Goal: Task Accomplishment & Management: Use online tool/utility

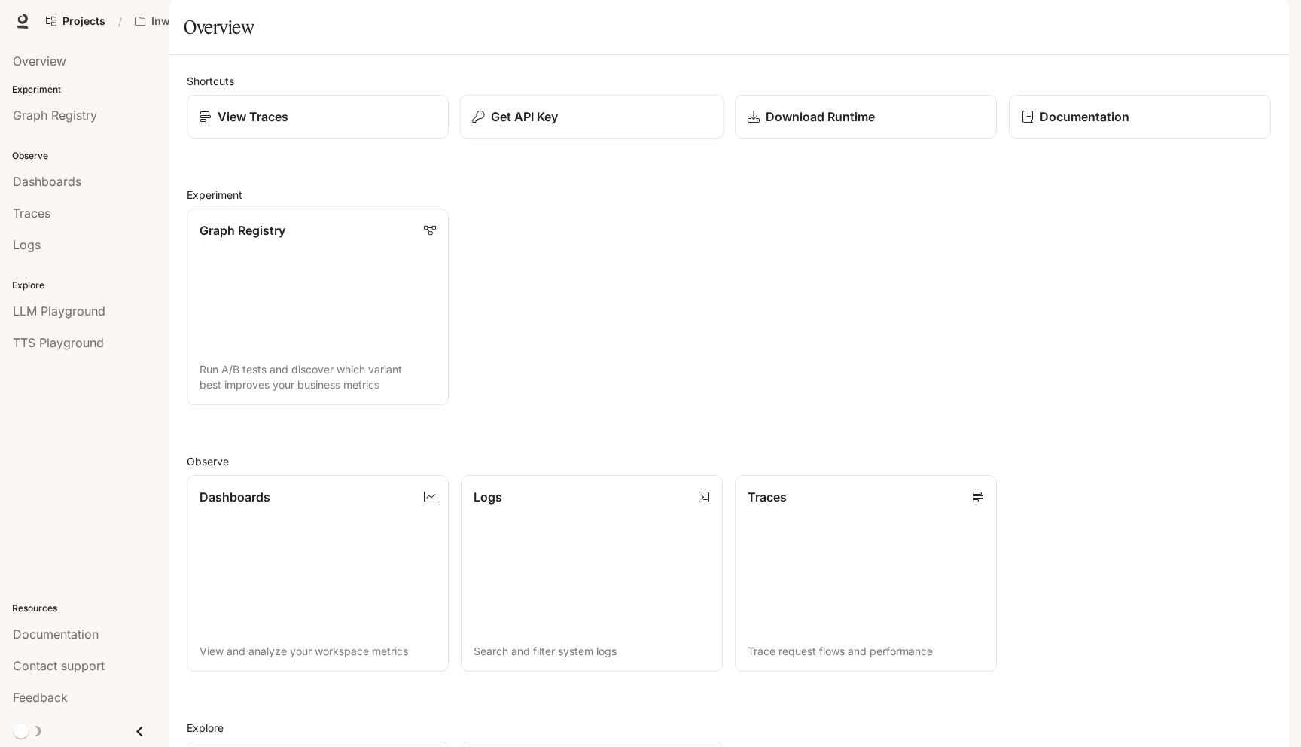
click at [529, 139] on button "Get API Key" at bounding box center [591, 117] width 264 height 44
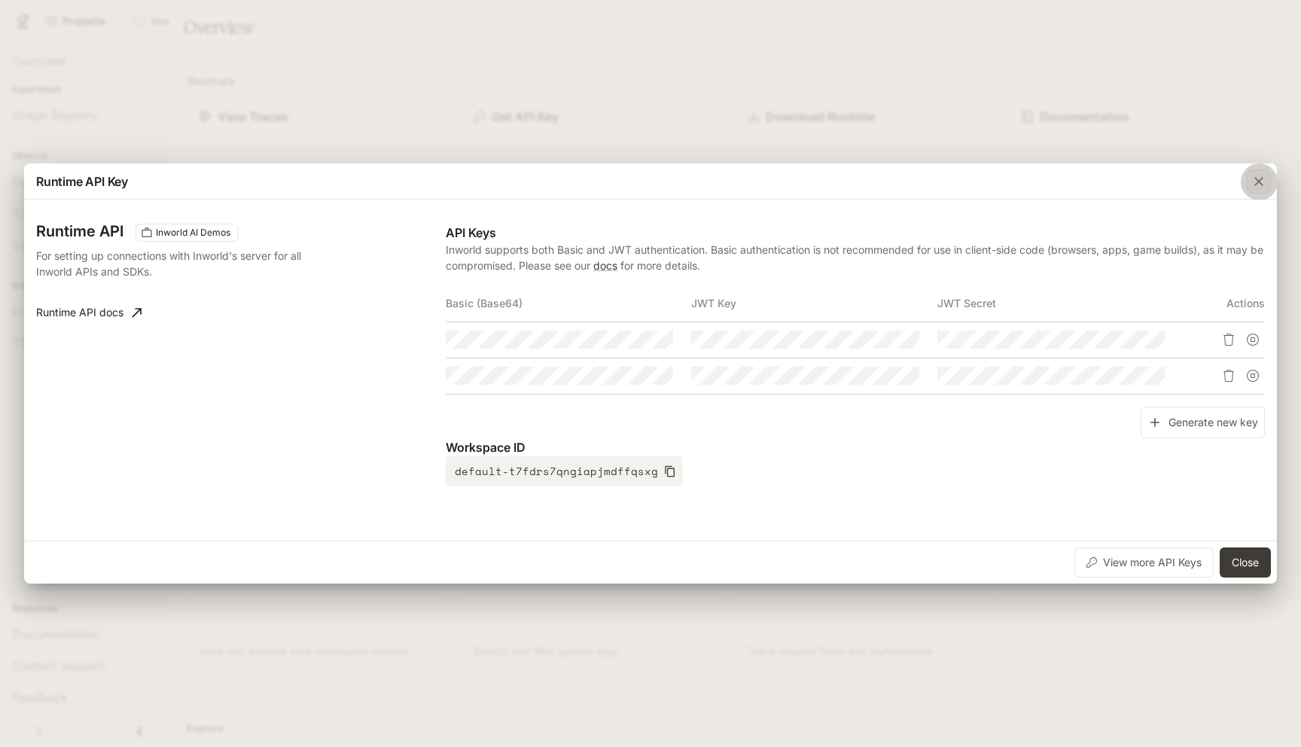
click at [1265, 183] on icon "button" at bounding box center [1258, 181] width 15 height 15
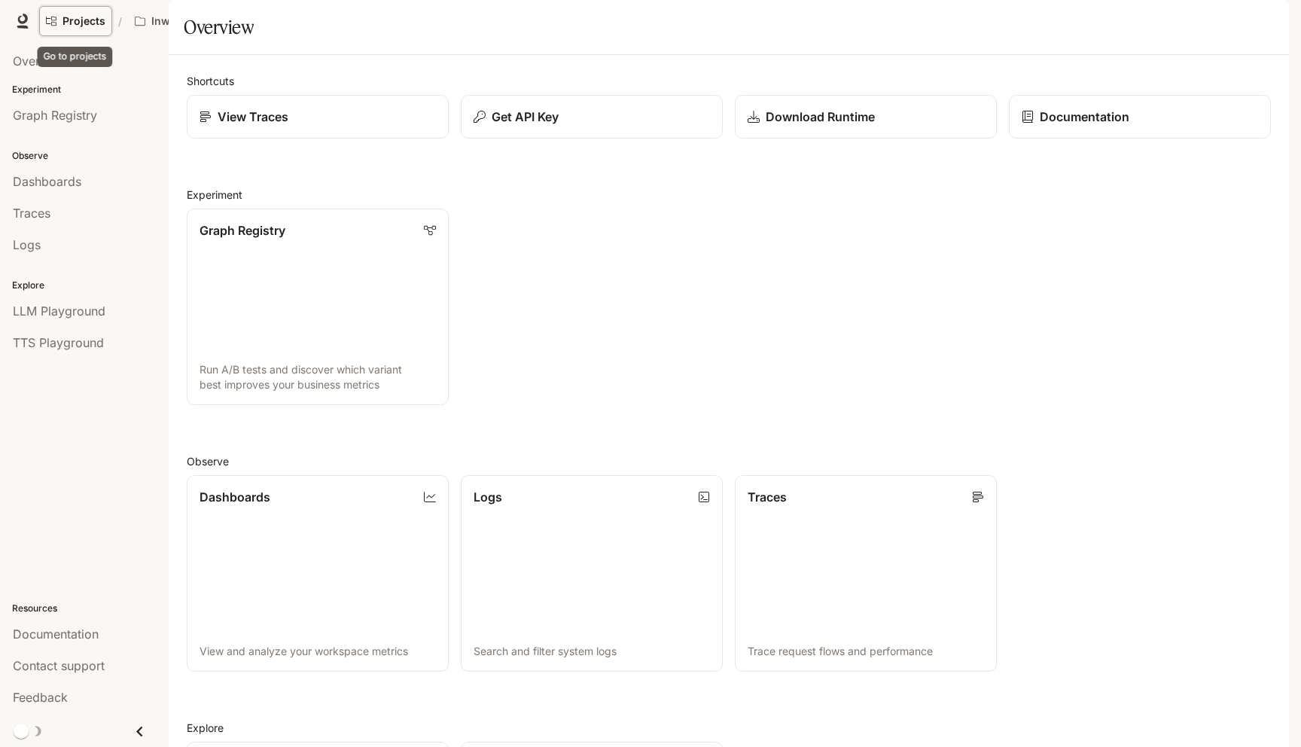
click at [76, 18] on span "Projects" at bounding box center [83, 21] width 43 height 13
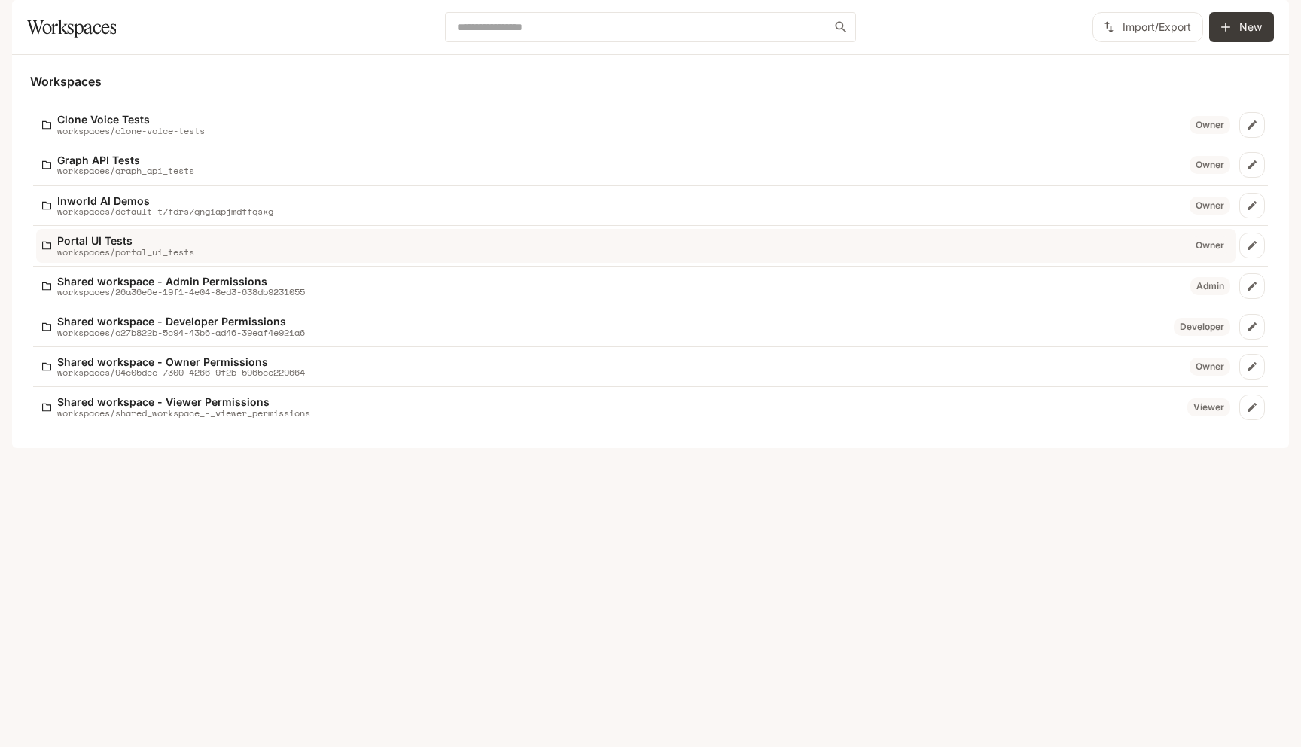
click at [138, 257] on p "workspaces/portal_ui_tests" at bounding box center [125, 252] width 137 height 10
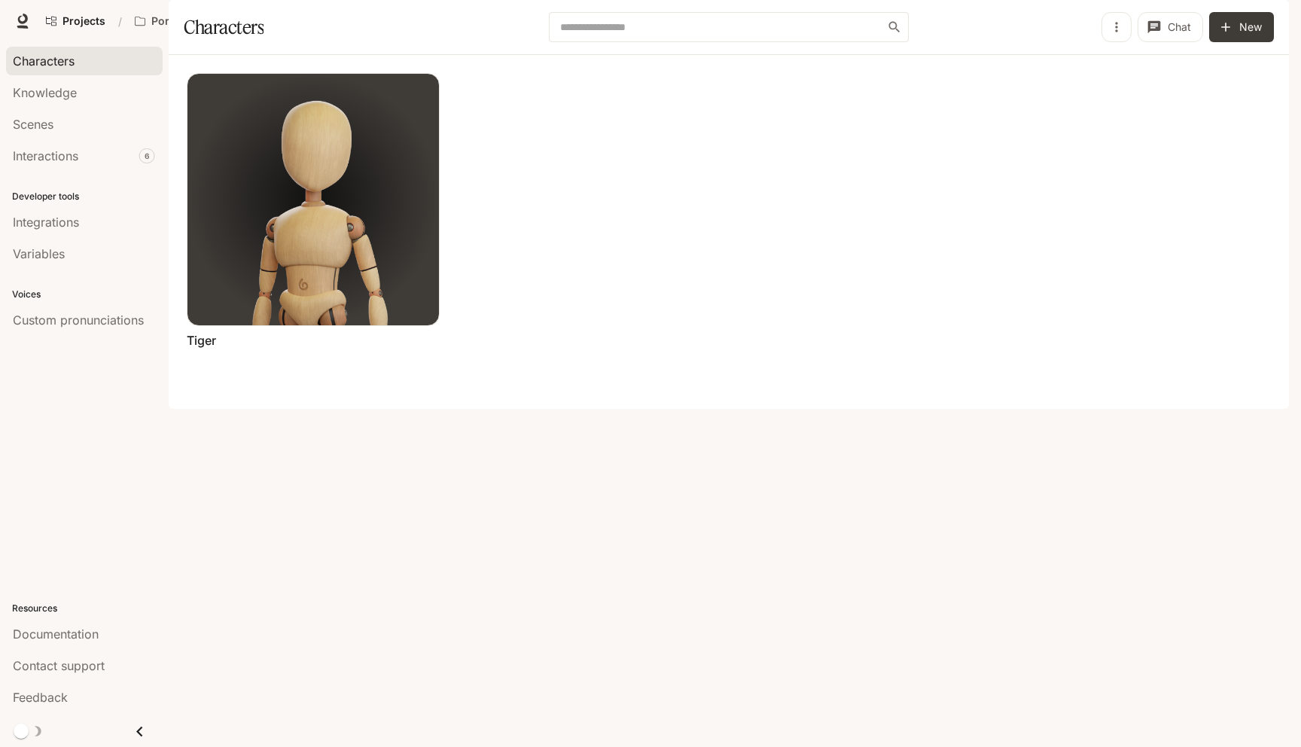
click at [1092, 23] on link "Portal Portal New" at bounding box center [1088, 21] width 69 height 30
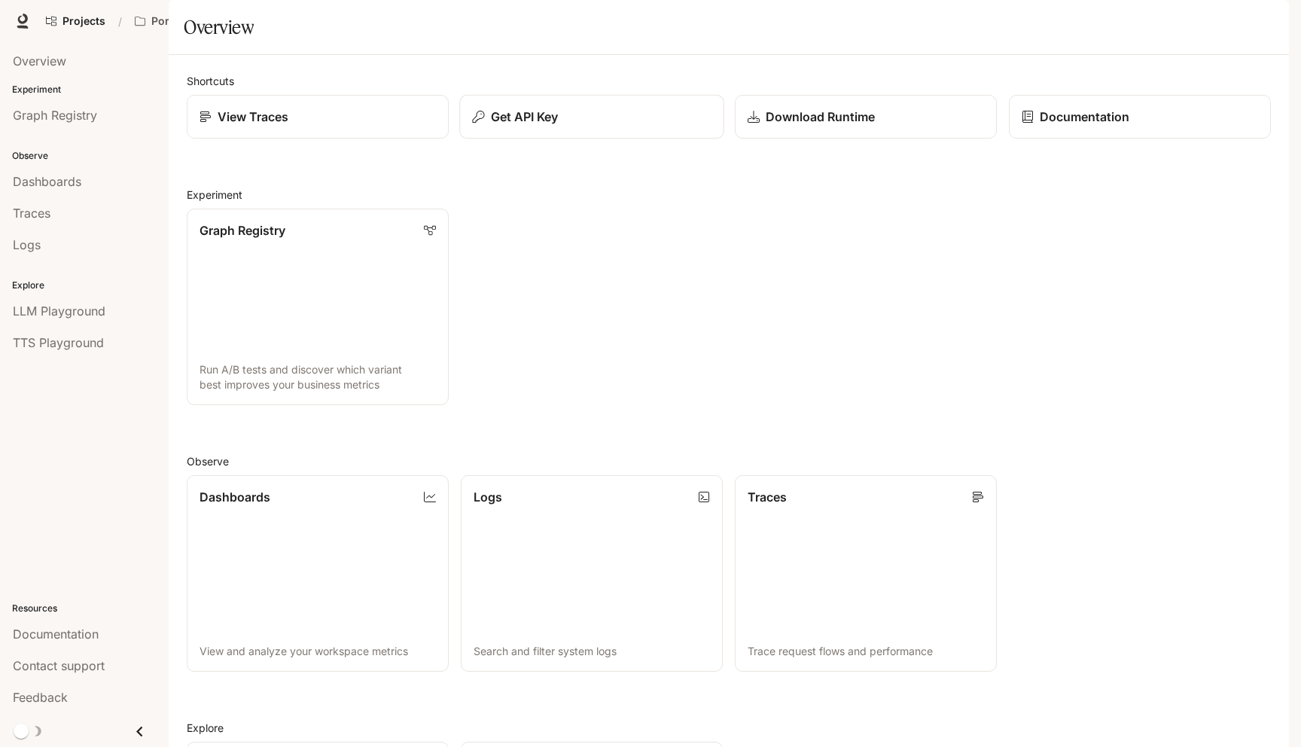
click at [623, 126] on div "Get API Key" at bounding box center [591, 117] width 239 height 18
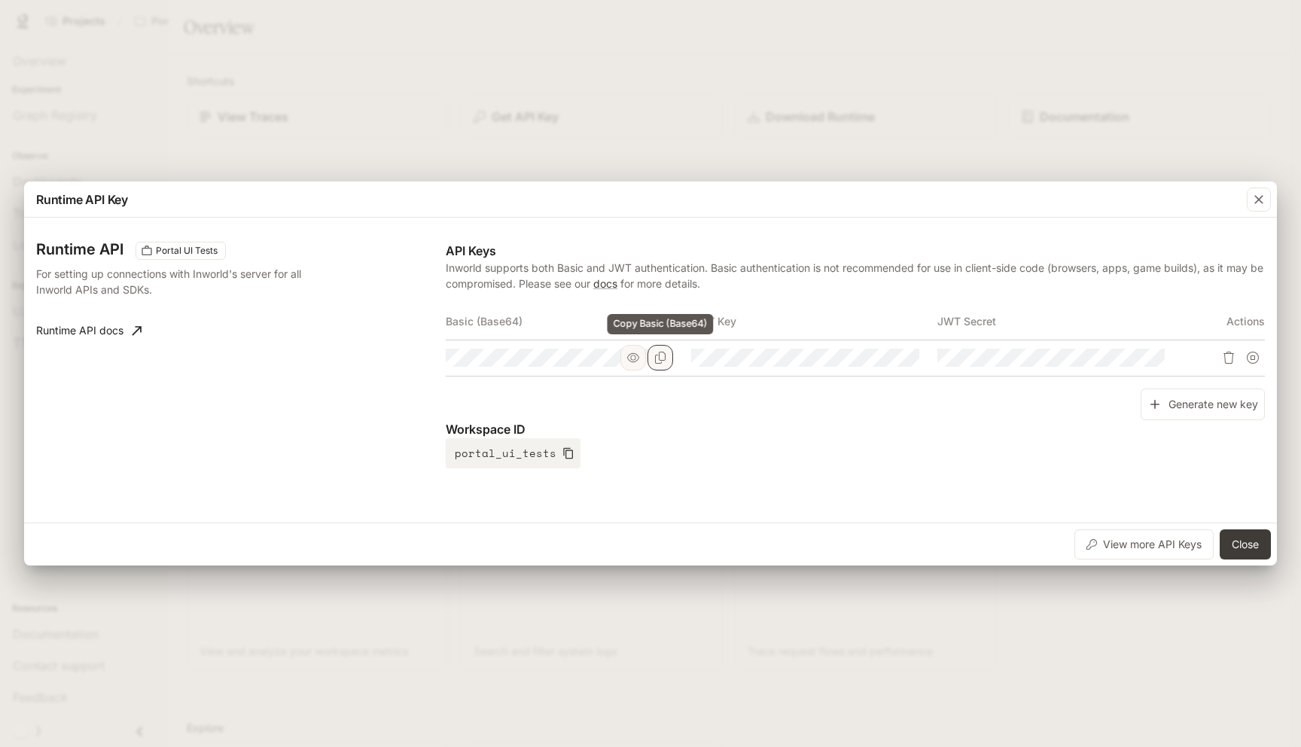
click at [668, 357] on button "Copy Basic (Base64)" at bounding box center [660, 358] width 26 height 26
click at [936, 56] on div "Runtime API Key Runtime API Portal UI Tests For setting up connections with Inw…" at bounding box center [650, 373] width 1301 height 747
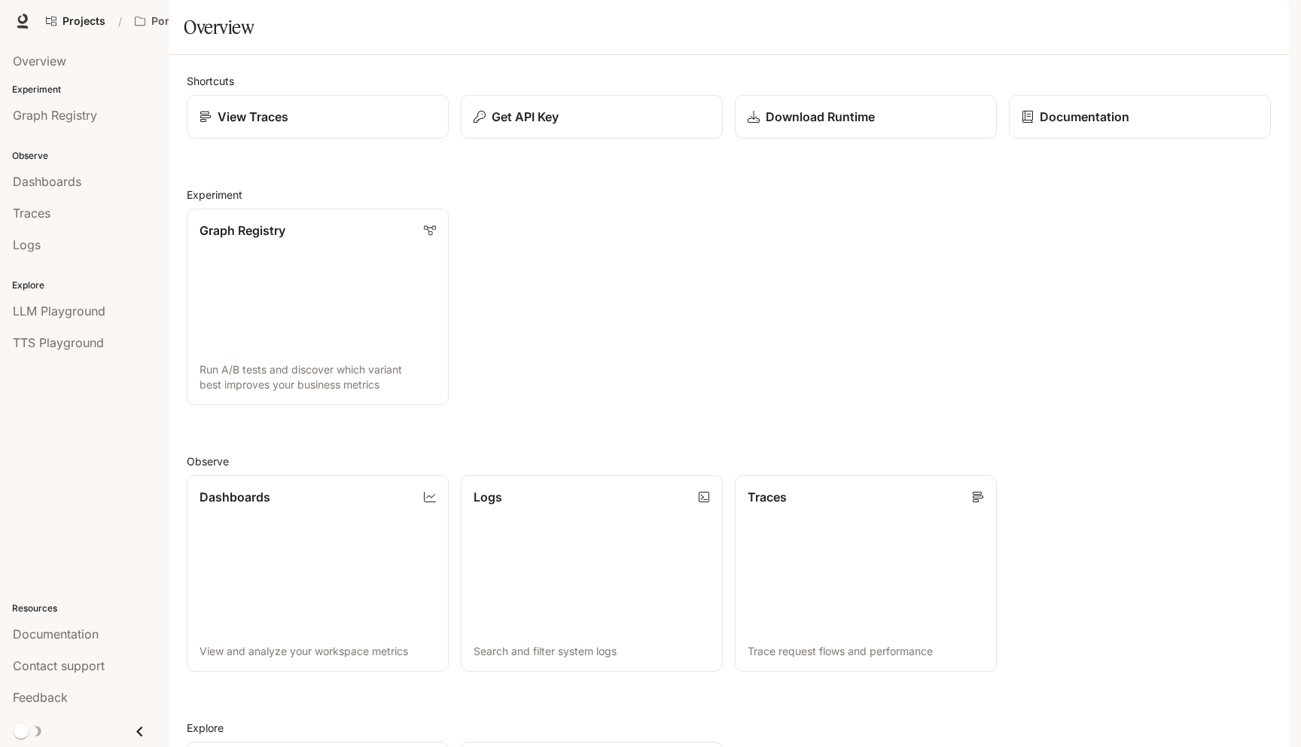
click at [94, 229] on li "Logs" at bounding box center [84, 245] width 169 height 32
click at [95, 215] on div "Traces" at bounding box center [84, 213] width 143 height 18
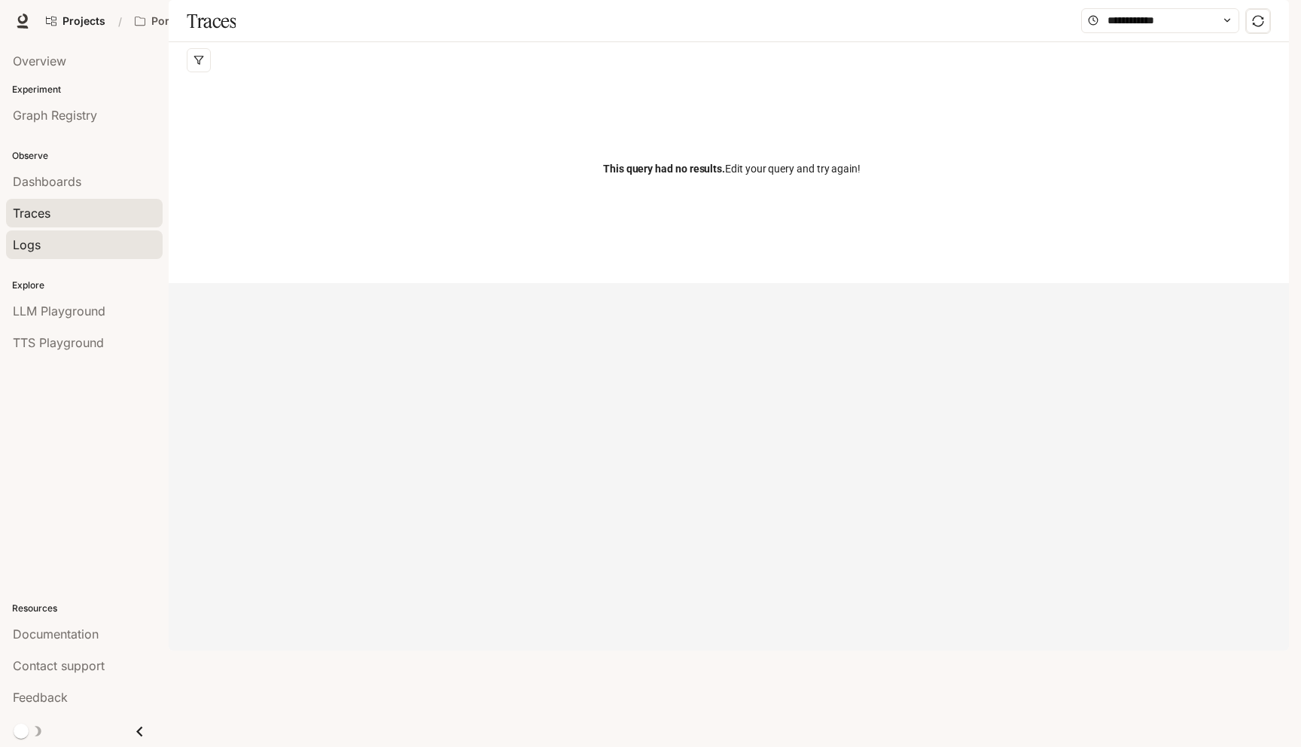
click at [40, 236] on span "Logs" at bounding box center [27, 245] width 28 height 18
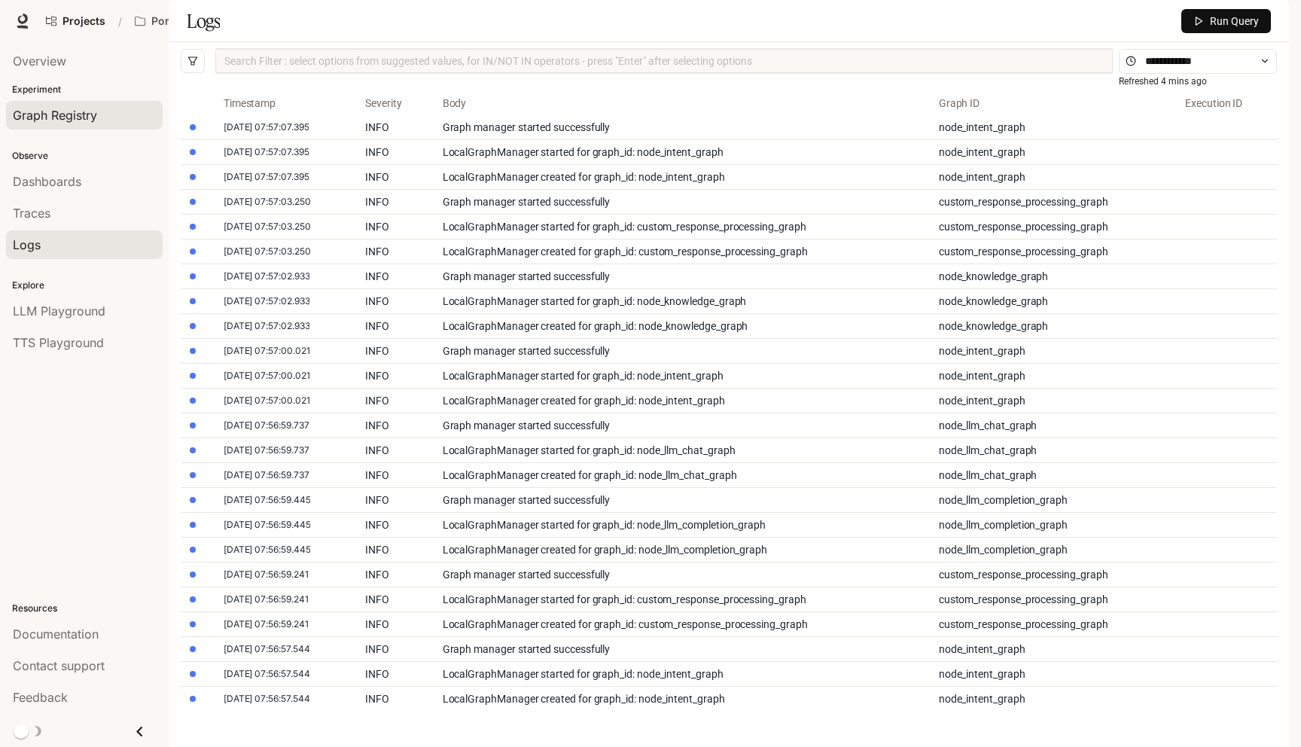
click at [105, 113] on div "Graph Registry" at bounding box center [84, 115] width 143 height 18
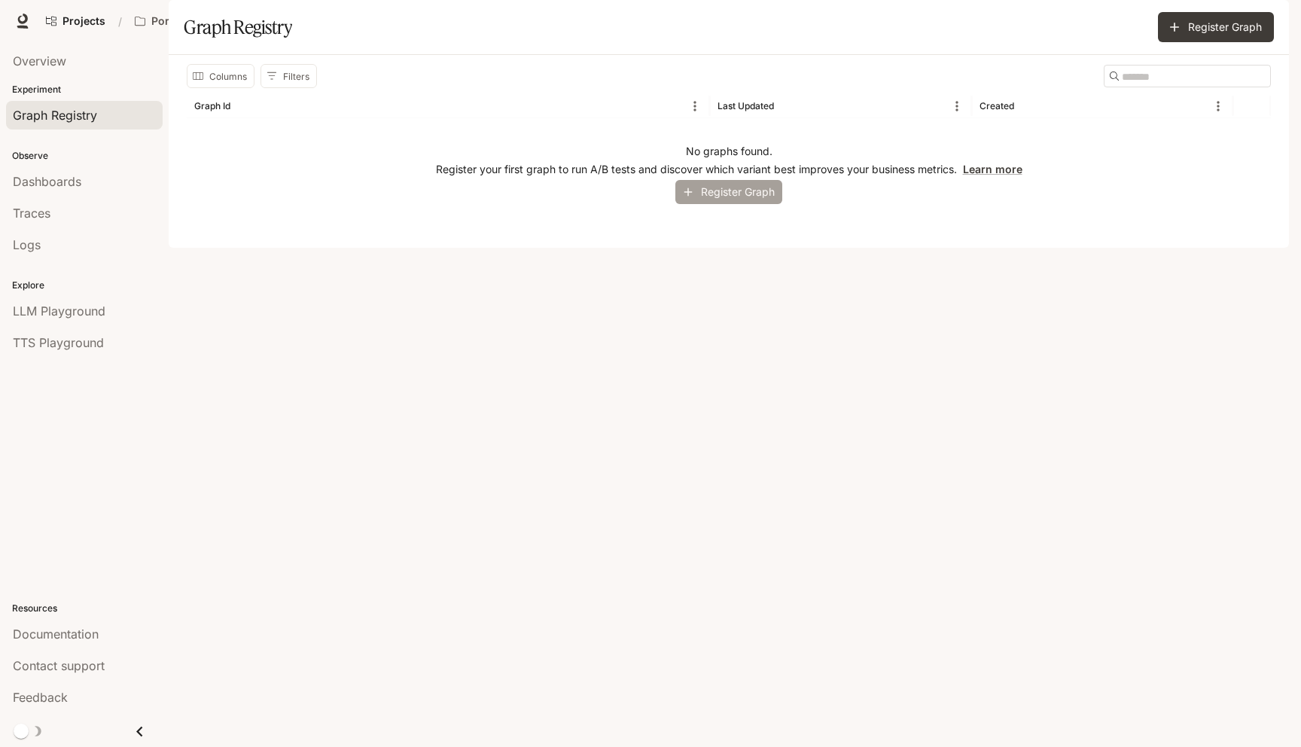
click at [767, 205] on button "Register Graph" at bounding box center [728, 192] width 107 height 25
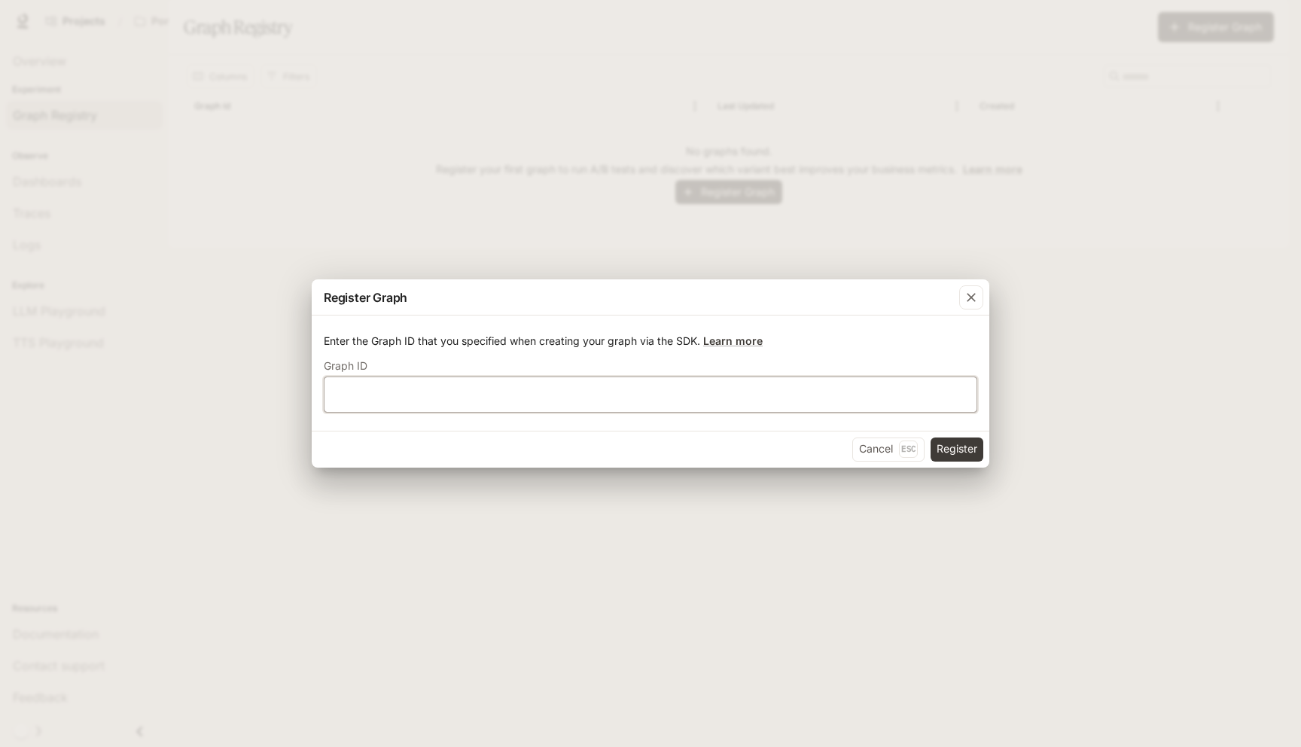
click at [731, 394] on input "text" at bounding box center [650, 393] width 652 height 15
type input "**********"
click at [940, 454] on button "Register" at bounding box center [956, 449] width 53 height 24
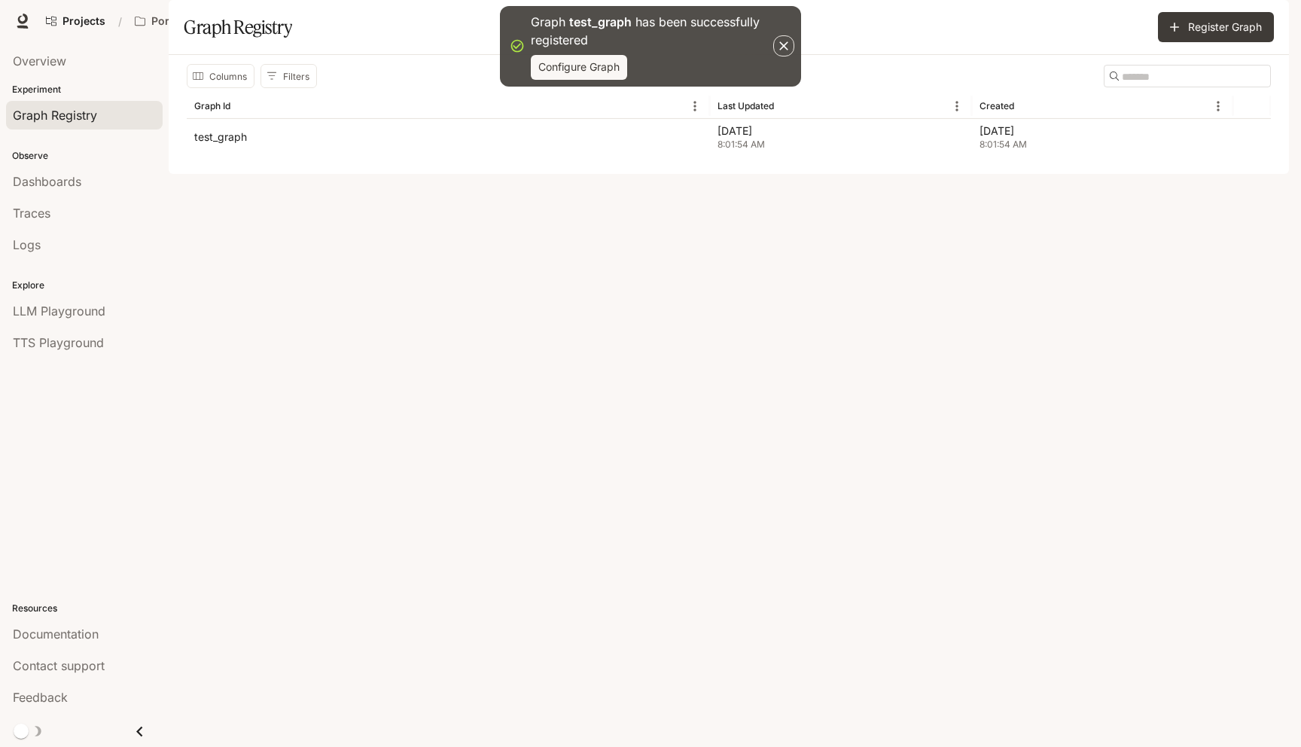
click at [785, 50] on icon "button" at bounding box center [783, 45] width 15 height 15
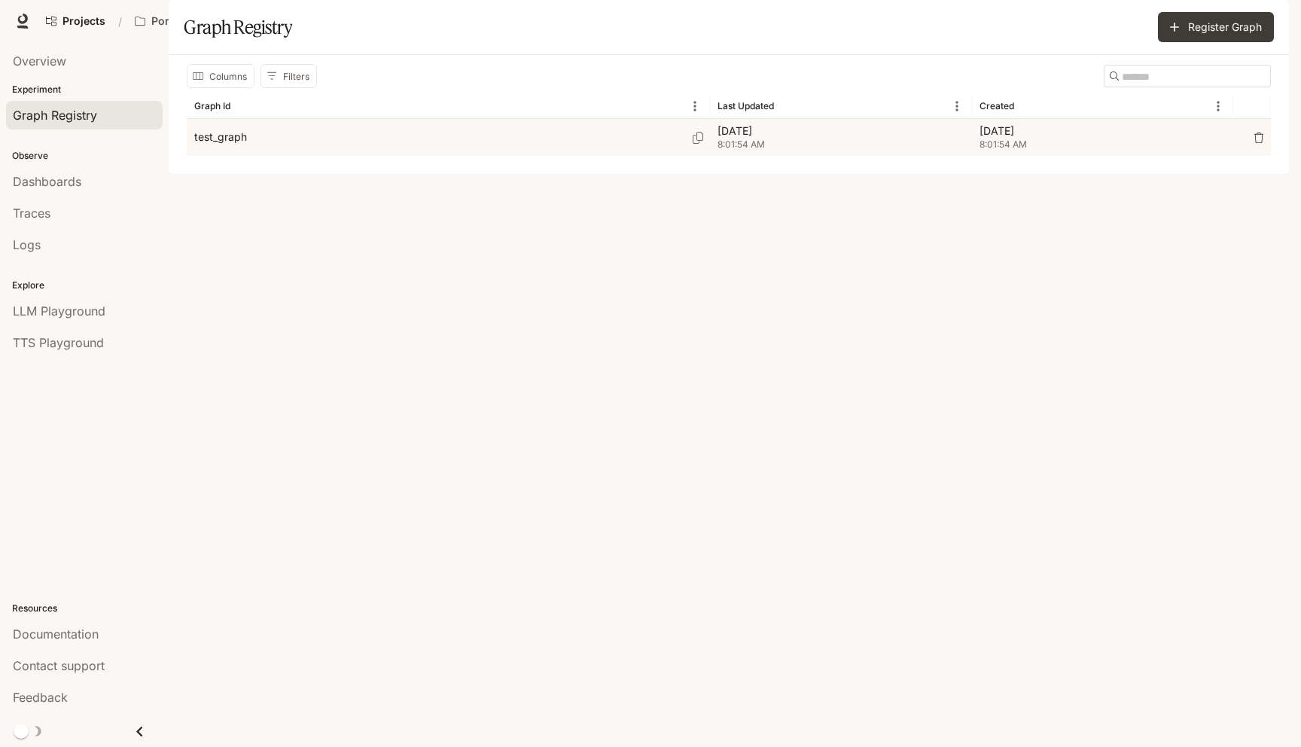
click at [214, 145] on p "test_graph" at bounding box center [220, 136] width 53 height 15
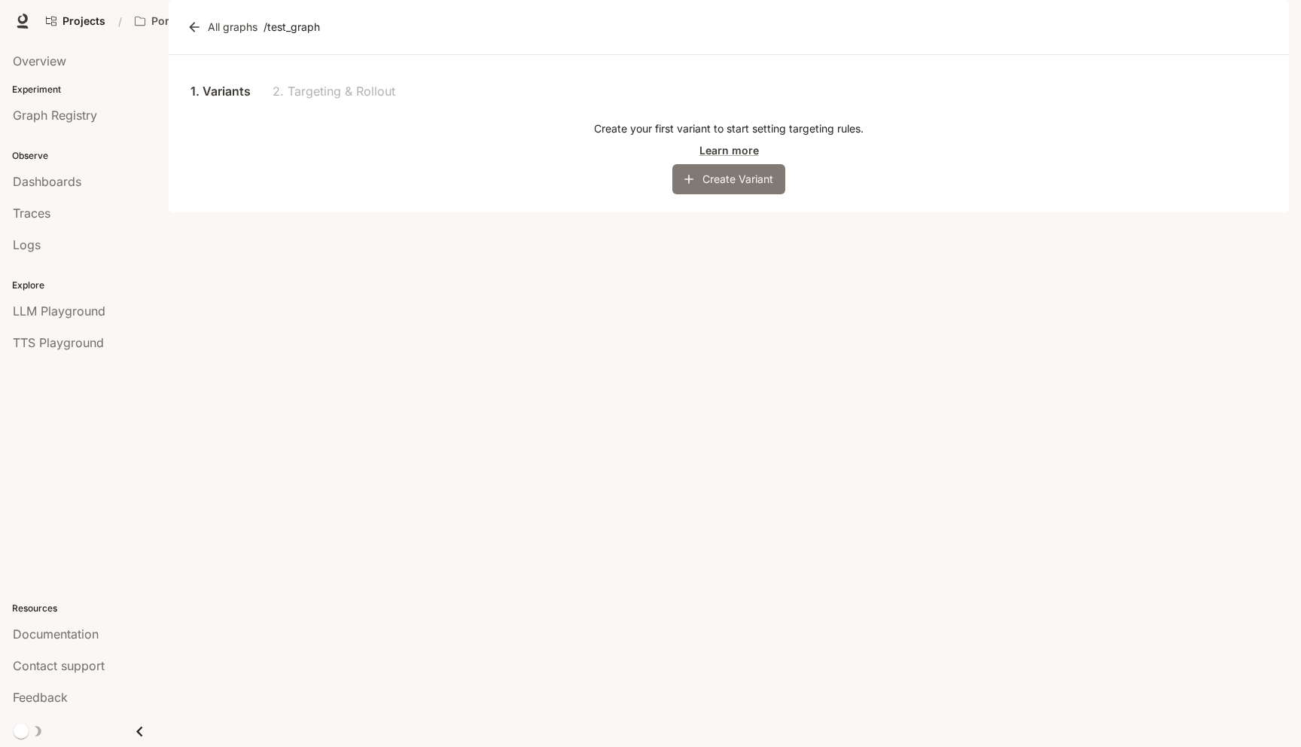
click at [699, 194] on button "Create Variant" at bounding box center [728, 179] width 113 height 30
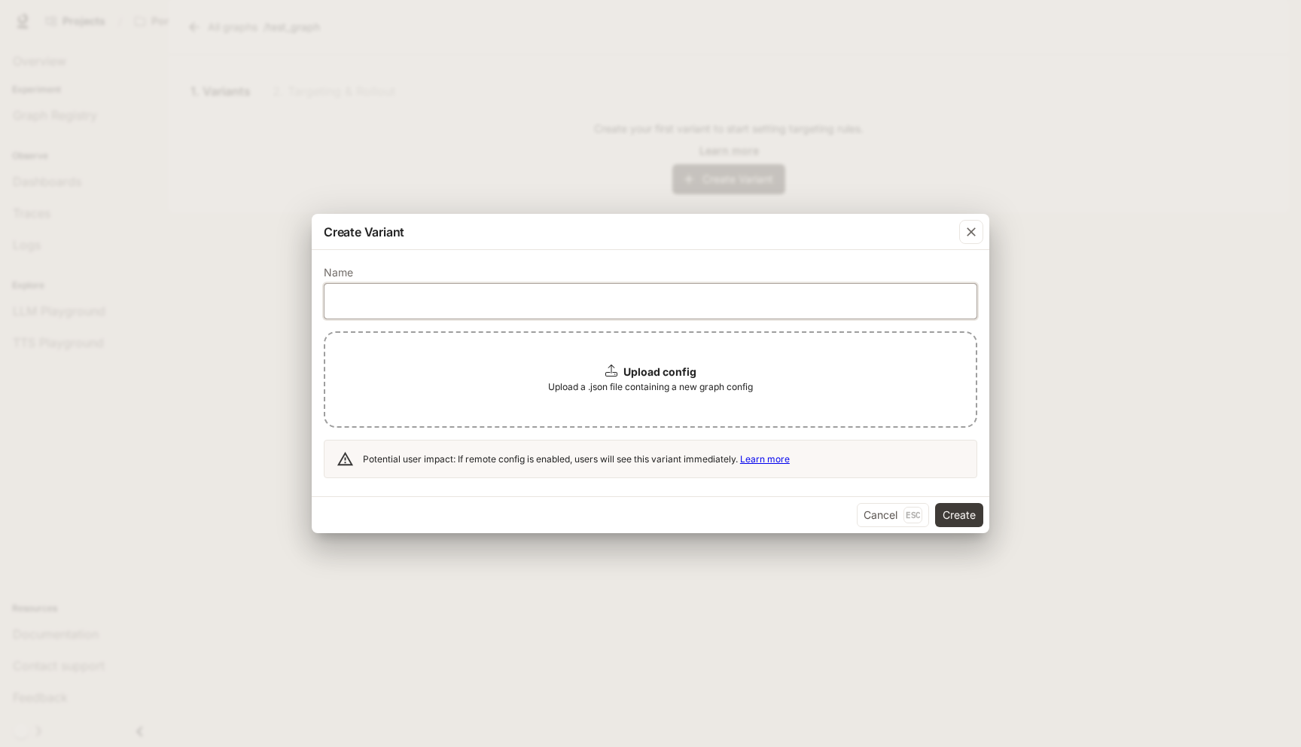
click at [573, 296] on input "text" at bounding box center [650, 301] width 652 height 15
type input "*******"
click at [689, 391] on span "Upload a .json file containing a new graph config" at bounding box center [650, 386] width 205 height 15
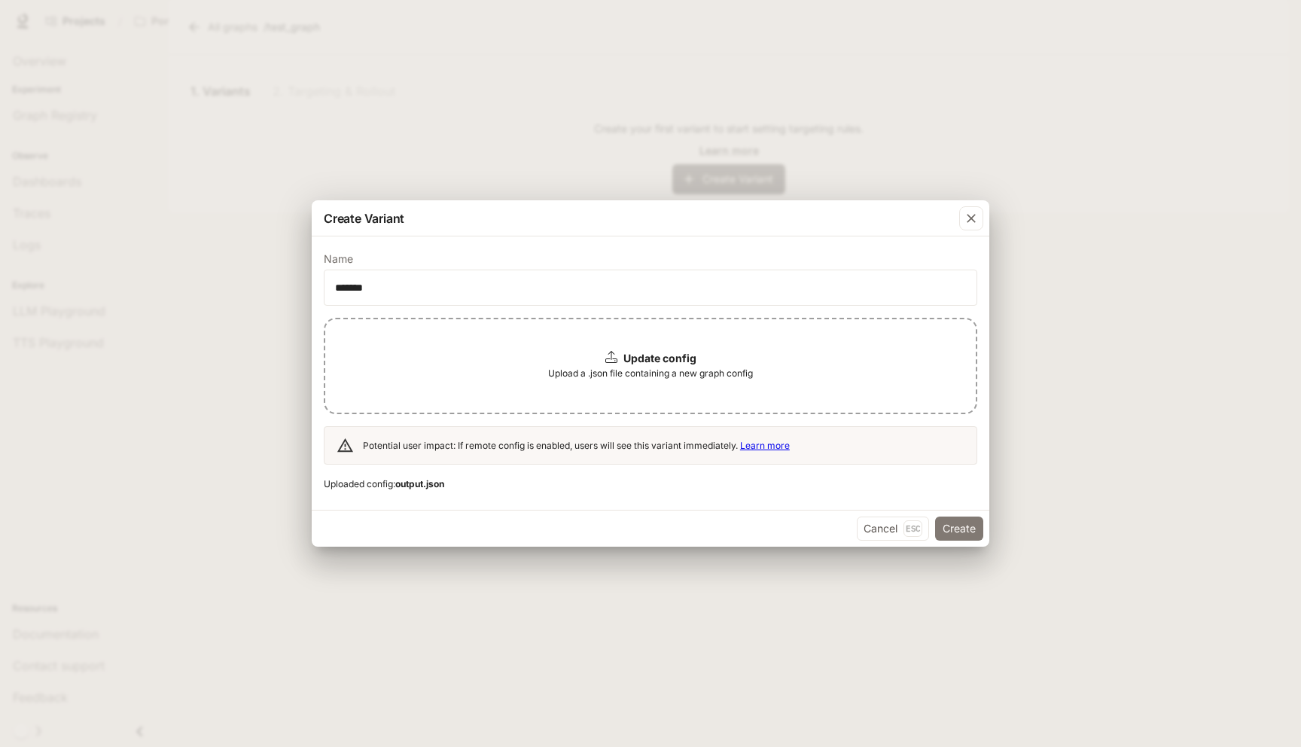
click at [966, 528] on button "Create" at bounding box center [959, 528] width 48 height 24
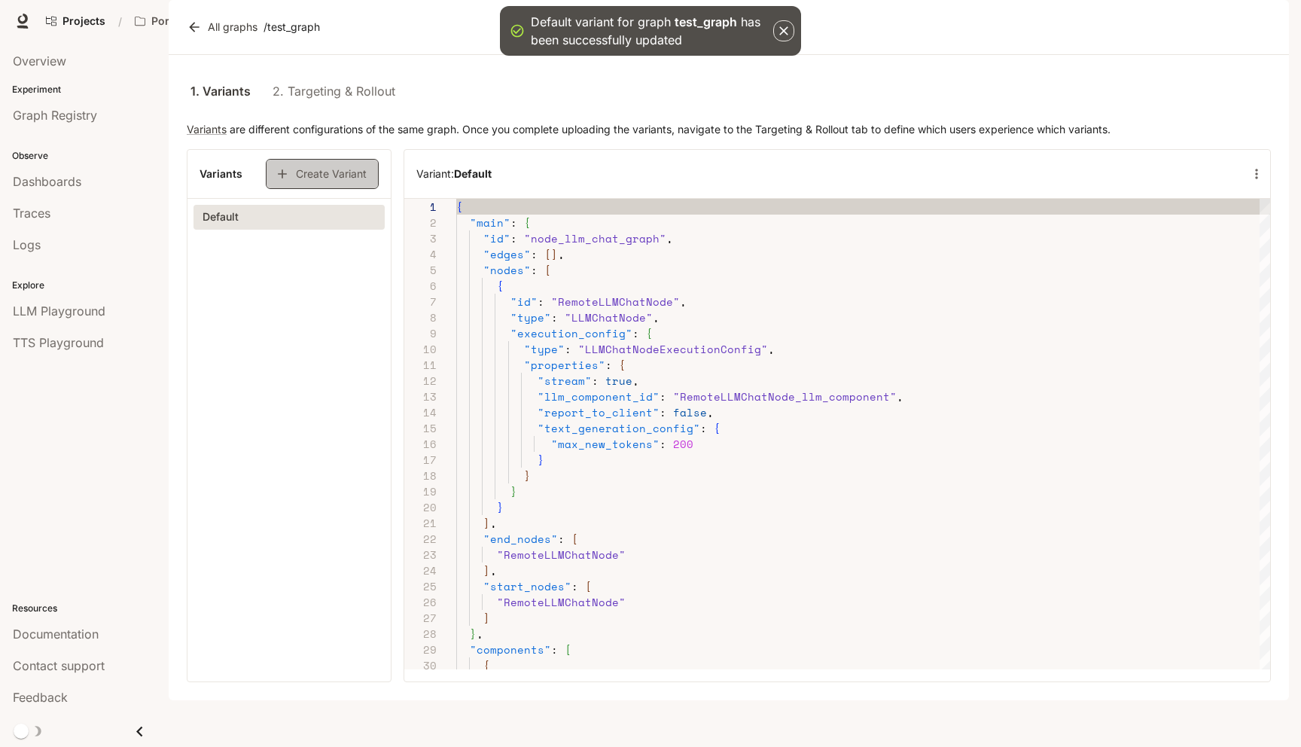
click at [336, 189] on button "Create Variant" at bounding box center [322, 174] width 113 height 30
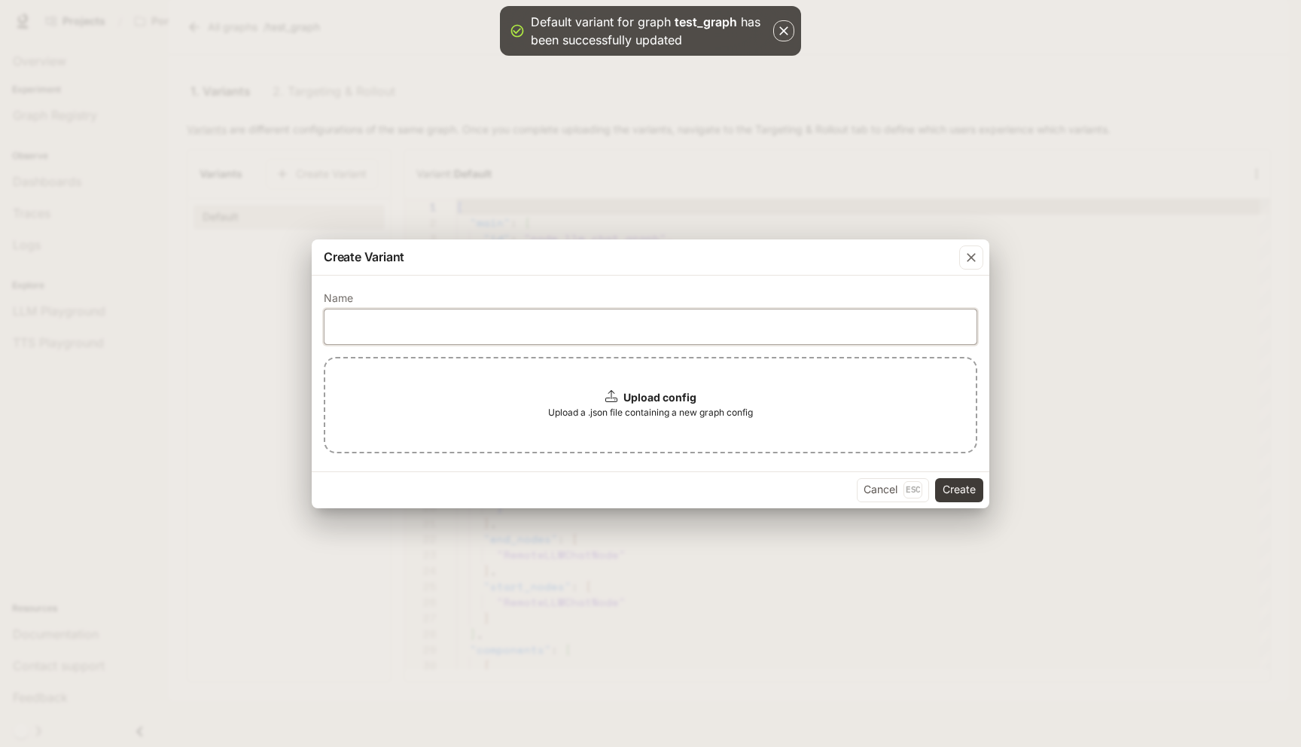
click at [428, 331] on input "text" at bounding box center [650, 325] width 652 height 15
type input "**********"
click at [642, 383] on div "Upload config Upload a .json file containing a new graph config" at bounding box center [650, 405] width 653 height 96
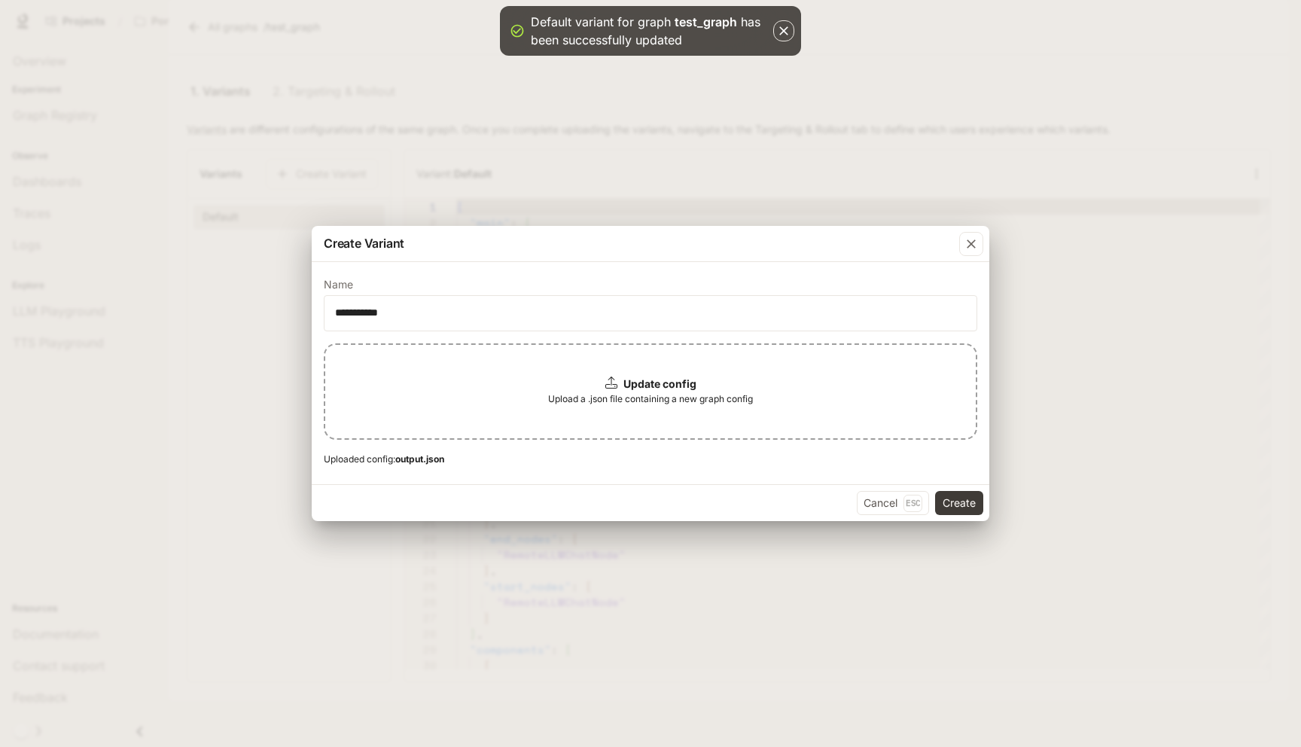
click at [776, 28] on icon "button" at bounding box center [783, 30] width 15 height 15
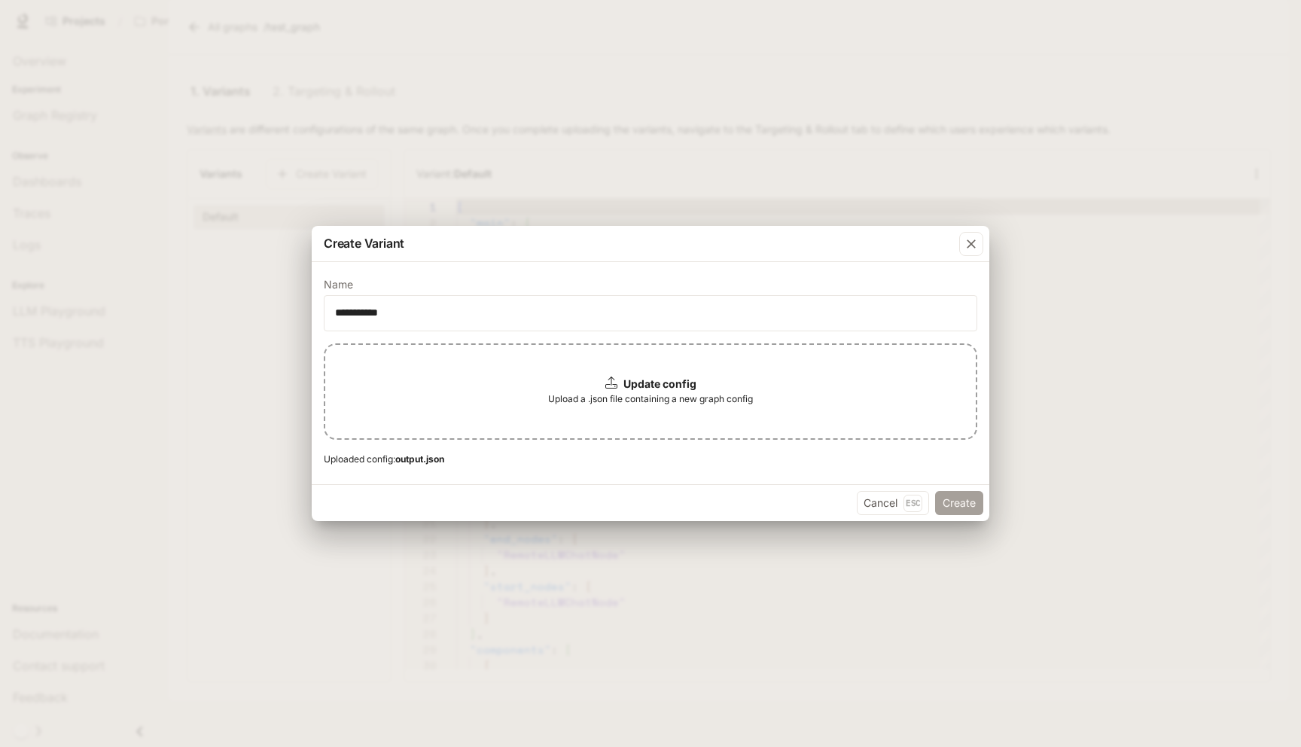
click at [960, 507] on button "Create" at bounding box center [959, 503] width 48 height 24
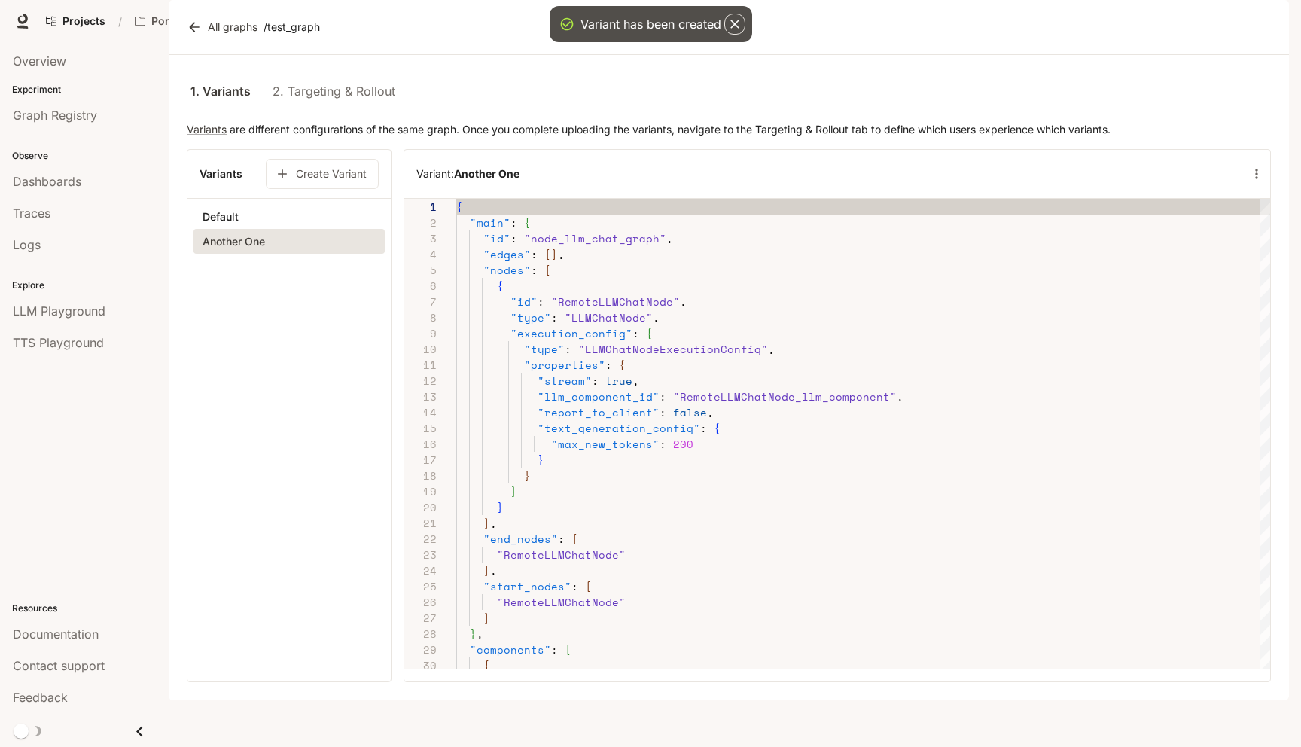
click at [338, 109] on link "2. Targeting & Rollout" at bounding box center [333, 91] width 123 height 36
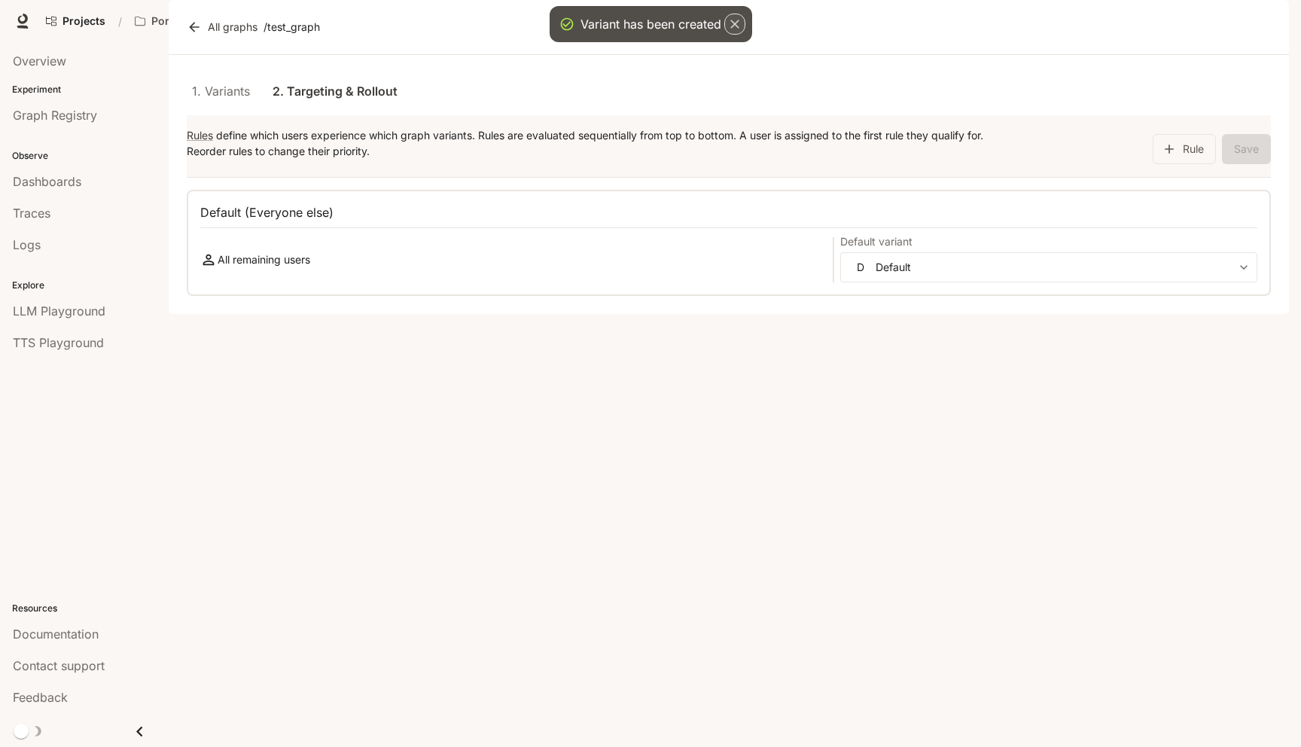
click at [736, 25] on icon "button" at bounding box center [734, 24] width 9 height 9
click at [1183, 164] on button "Rule" at bounding box center [1183, 149] width 63 height 30
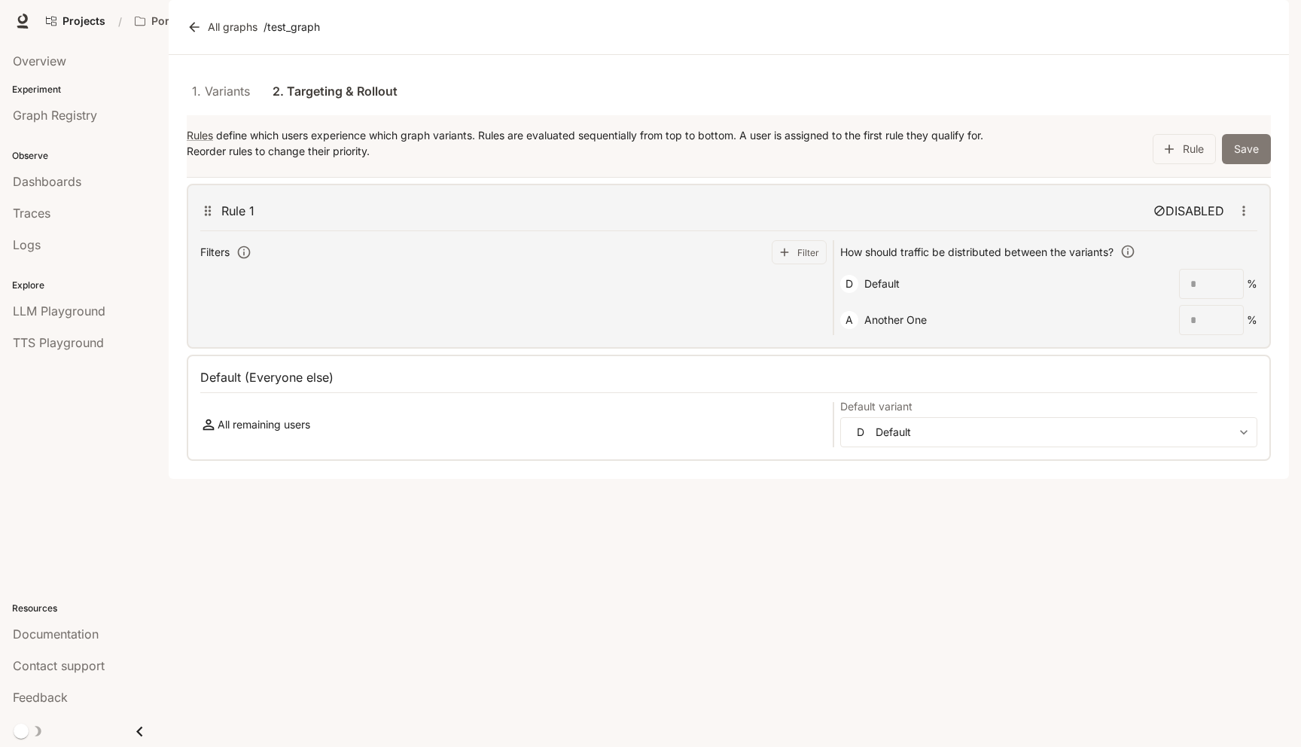
click at [1241, 164] on button "Save" at bounding box center [1246, 149] width 49 height 30
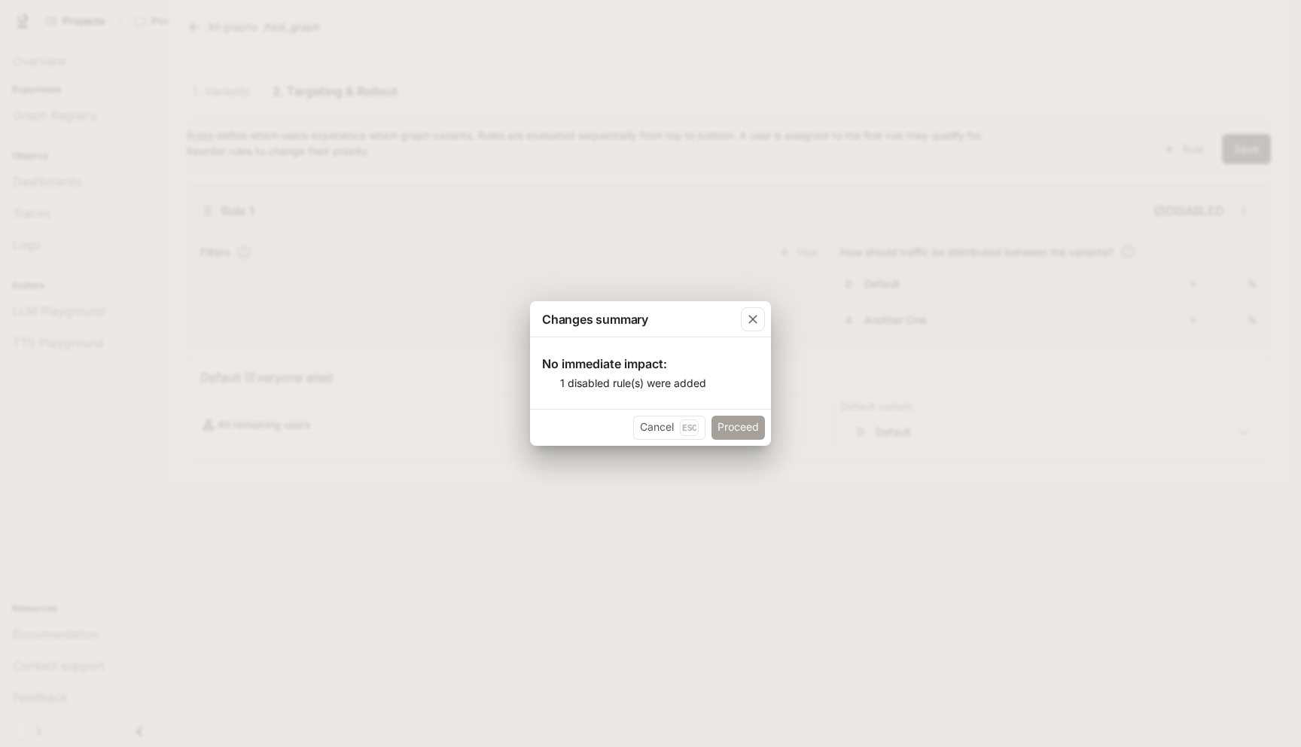
click at [741, 428] on button "Proceed" at bounding box center [737, 427] width 53 height 24
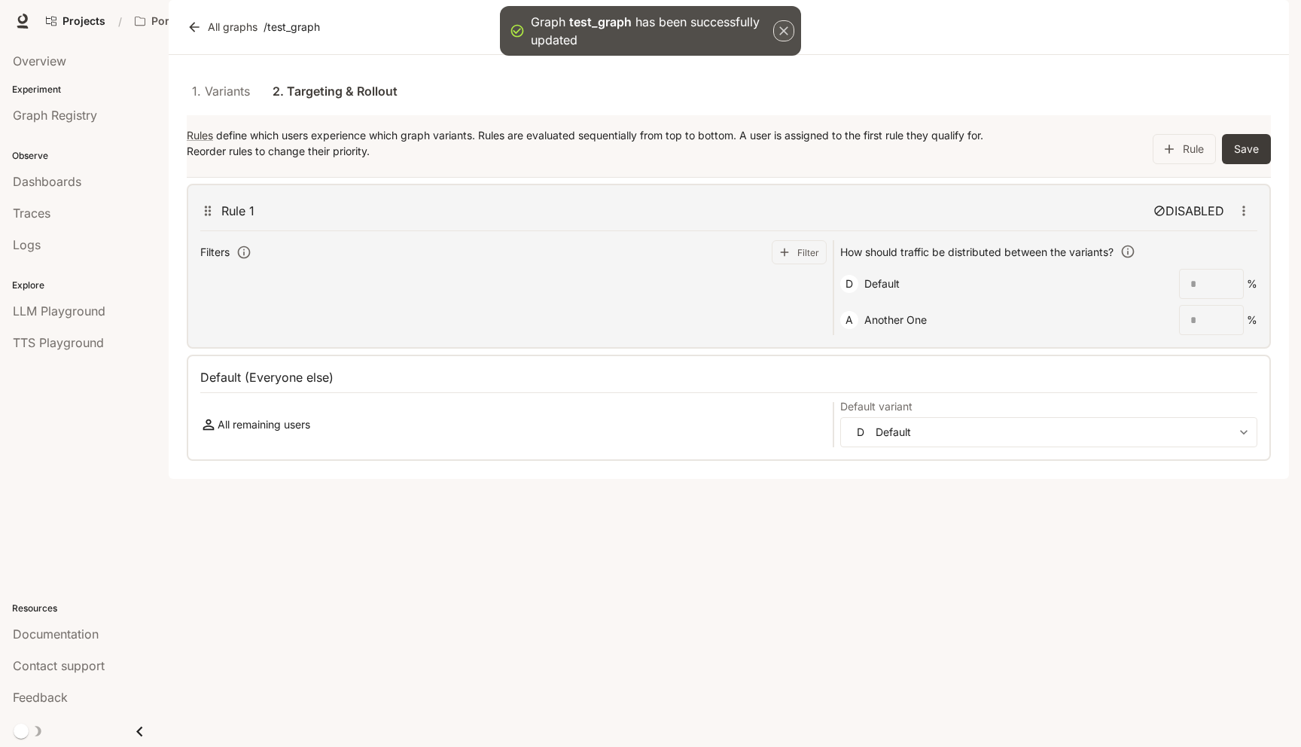
click at [786, 38] on icon "button" at bounding box center [783, 30] width 15 height 15
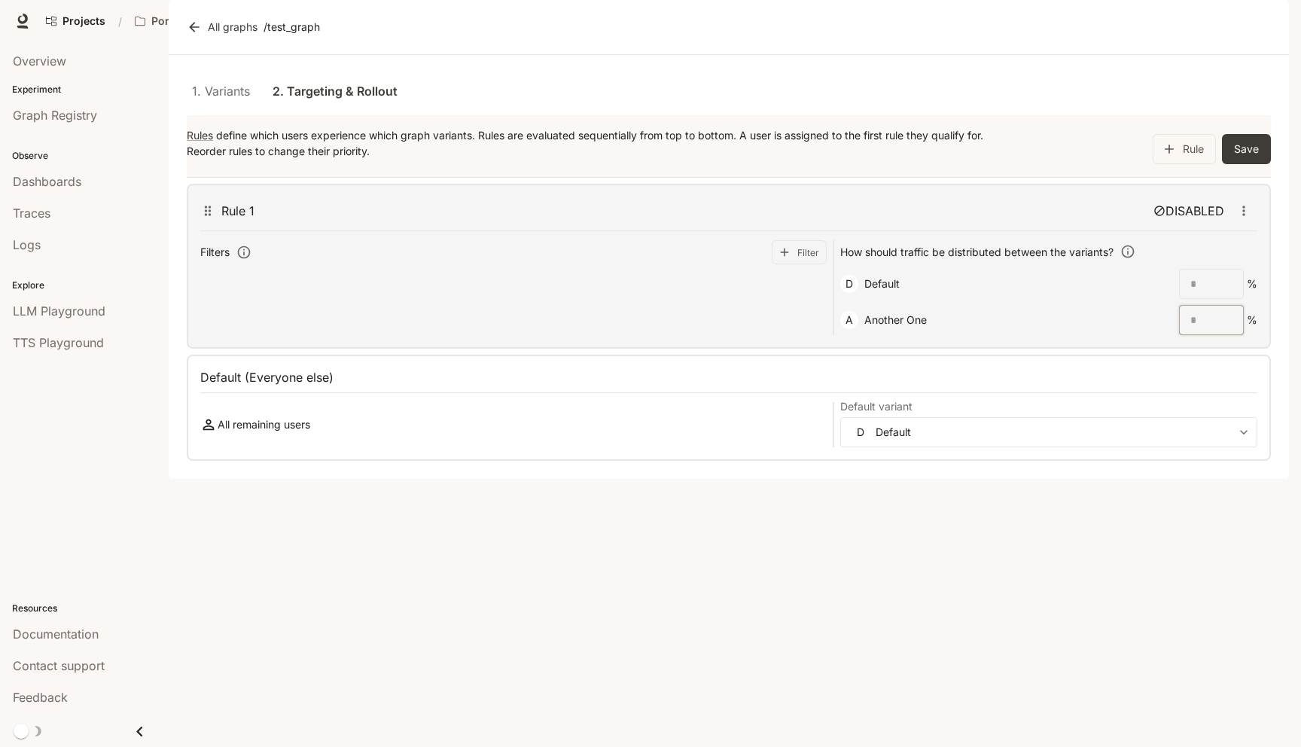
click at [1203, 327] on input "*" at bounding box center [1210, 319] width 63 height 15
type input "**"
click at [1183, 291] on input "*" at bounding box center [1210, 283] width 63 height 15
type input "**"
click at [1242, 224] on button "button" at bounding box center [1243, 210] width 27 height 27
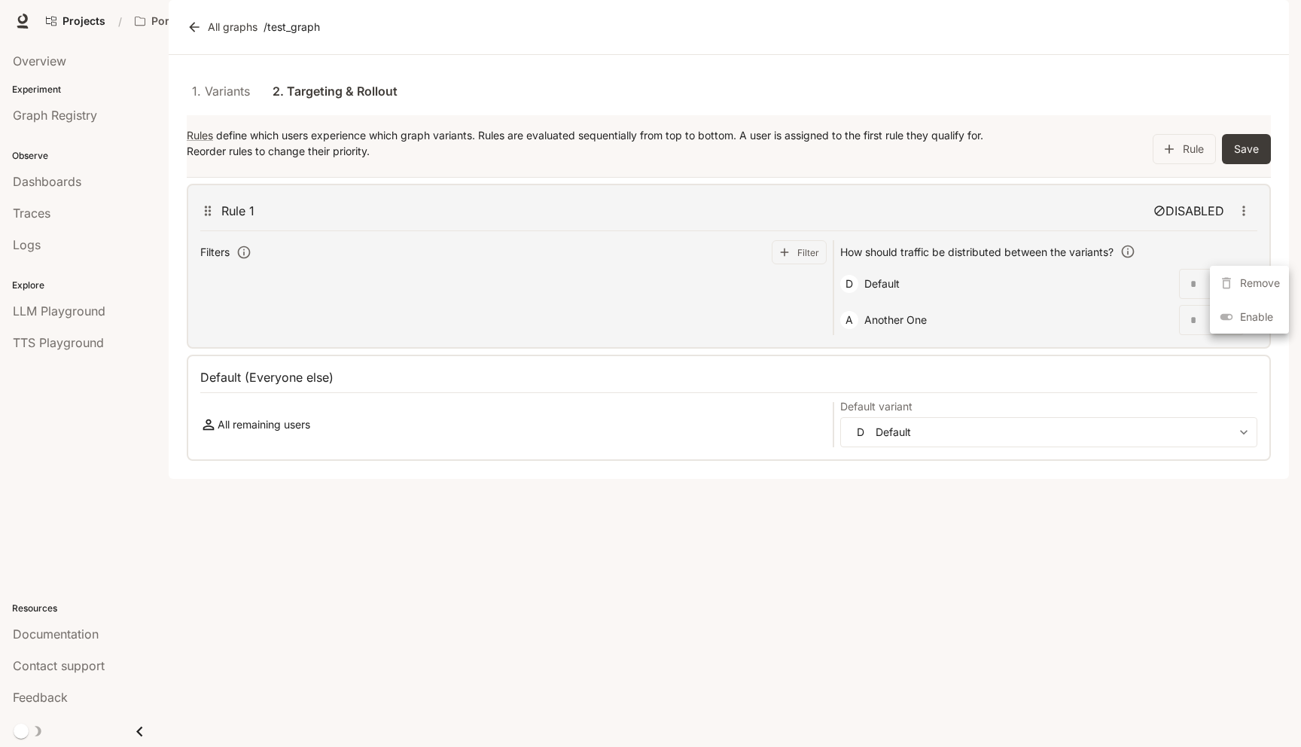
click at [1241, 317] on span "Enable" at bounding box center [1260, 317] width 40 height 16
click at [1255, 164] on button "Save" at bounding box center [1246, 149] width 49 height 30
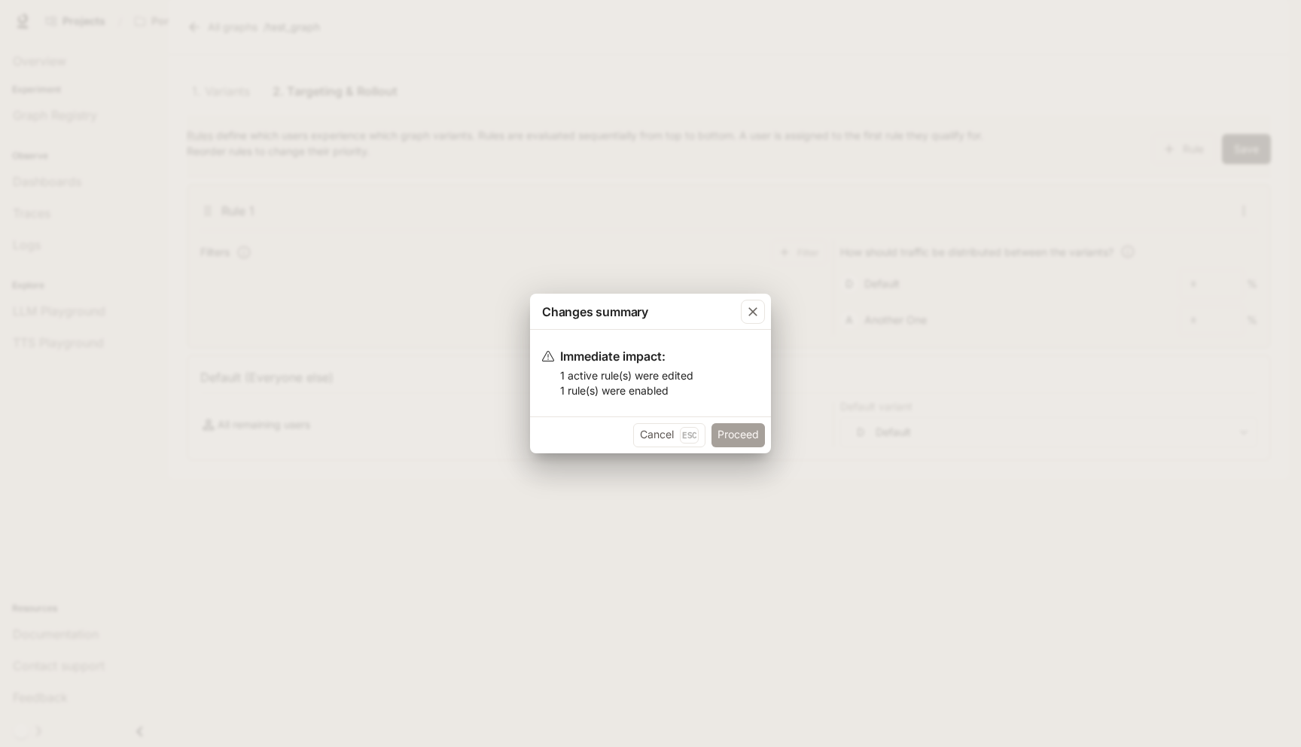
click at [740, 435] on button "Proceed" at bounding box center [737, 435] width 53 height 24
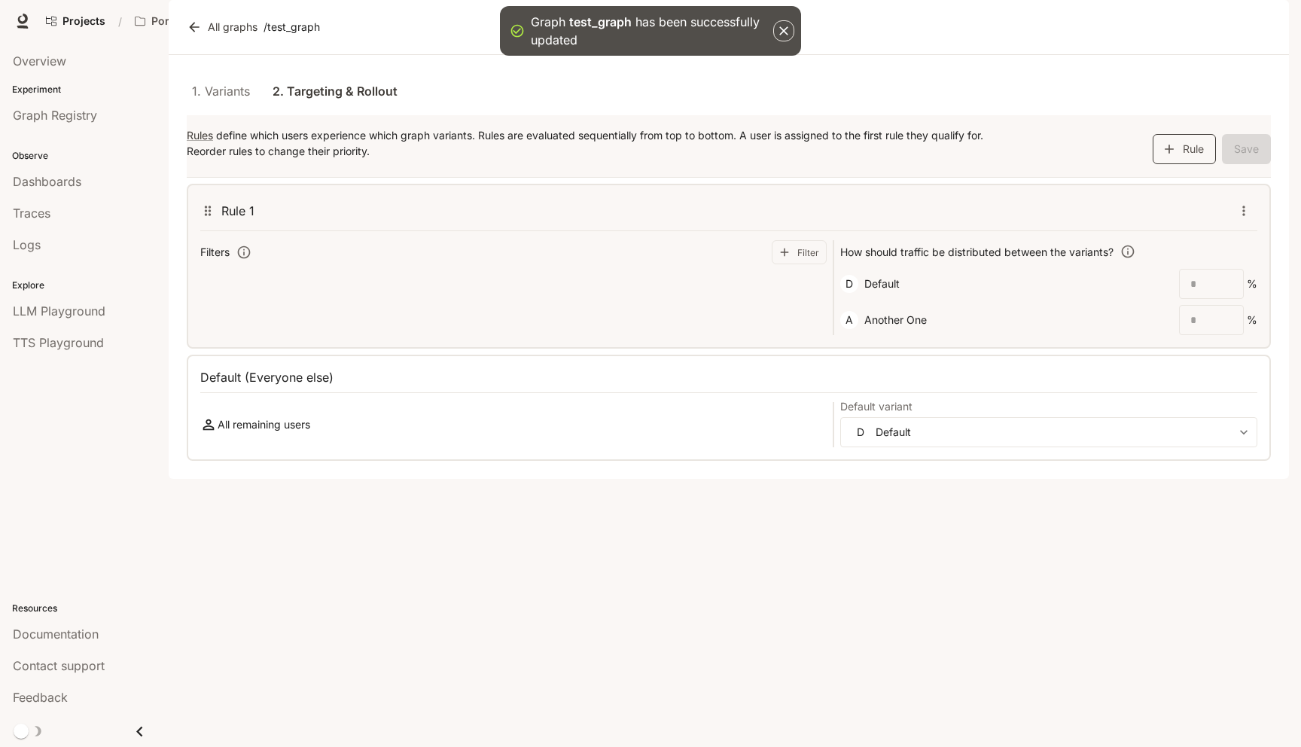
click at [1203, 164] on button "Rule" at bounding box center [1183, 149] width 63 height 30
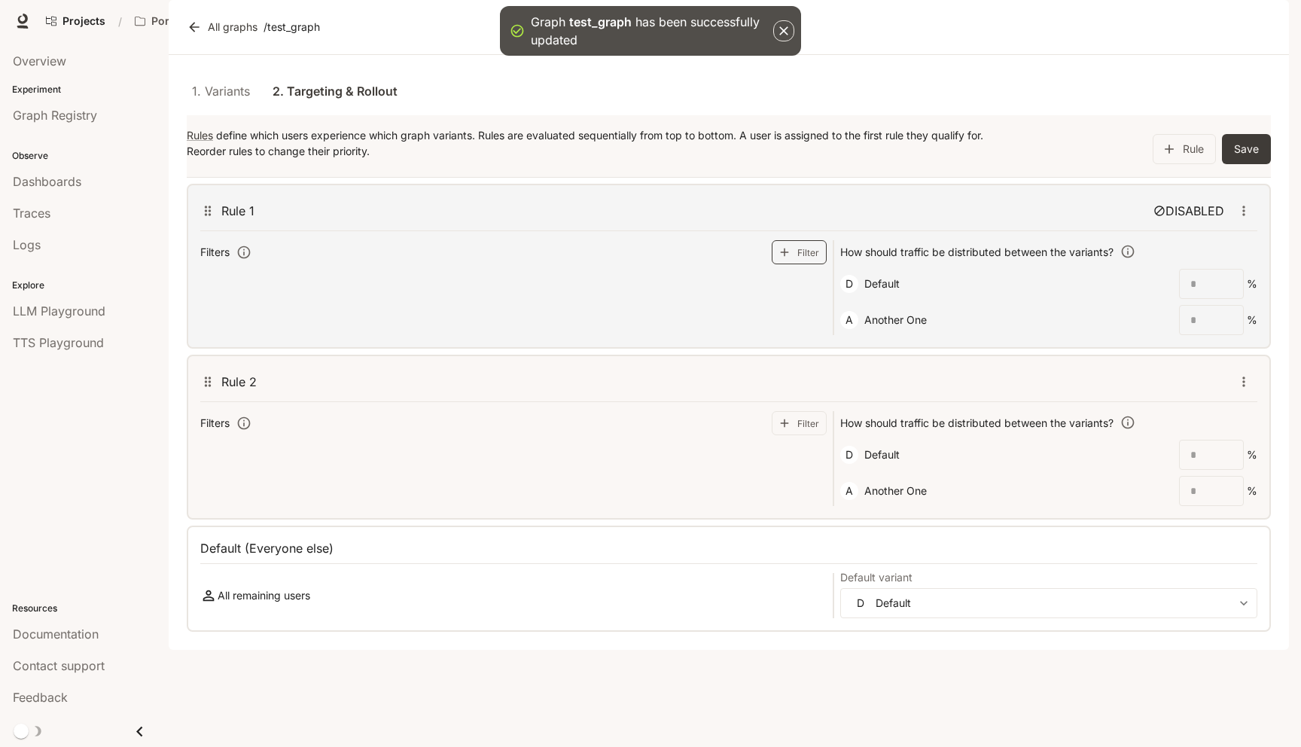
click at [796, 264] on button "Filter" at bounding box center [799, 252] width 55 height 24
click at [307, 300] on div "​" at bounding box center [296, 285] width 83 height 30
type input "****"
click at [379, 300] on button "NOT" at bounding box center [363, 285] width 38 height 30
click at [565, 291] on input "text" at bounding box center [639, 285] width 205 height 13
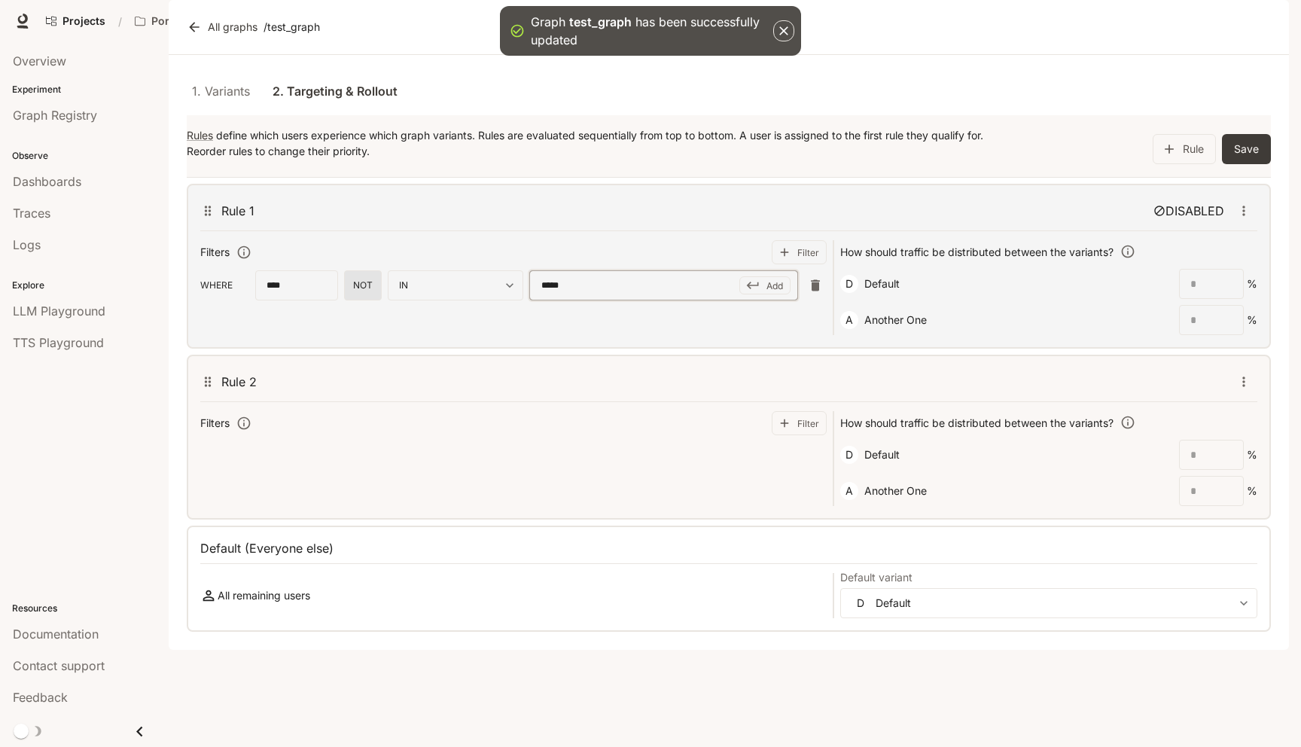
type input "******"
type input "**"
click at [1238, 164] on button "Save" at bounding box center [1246, 149] width 49 height 30
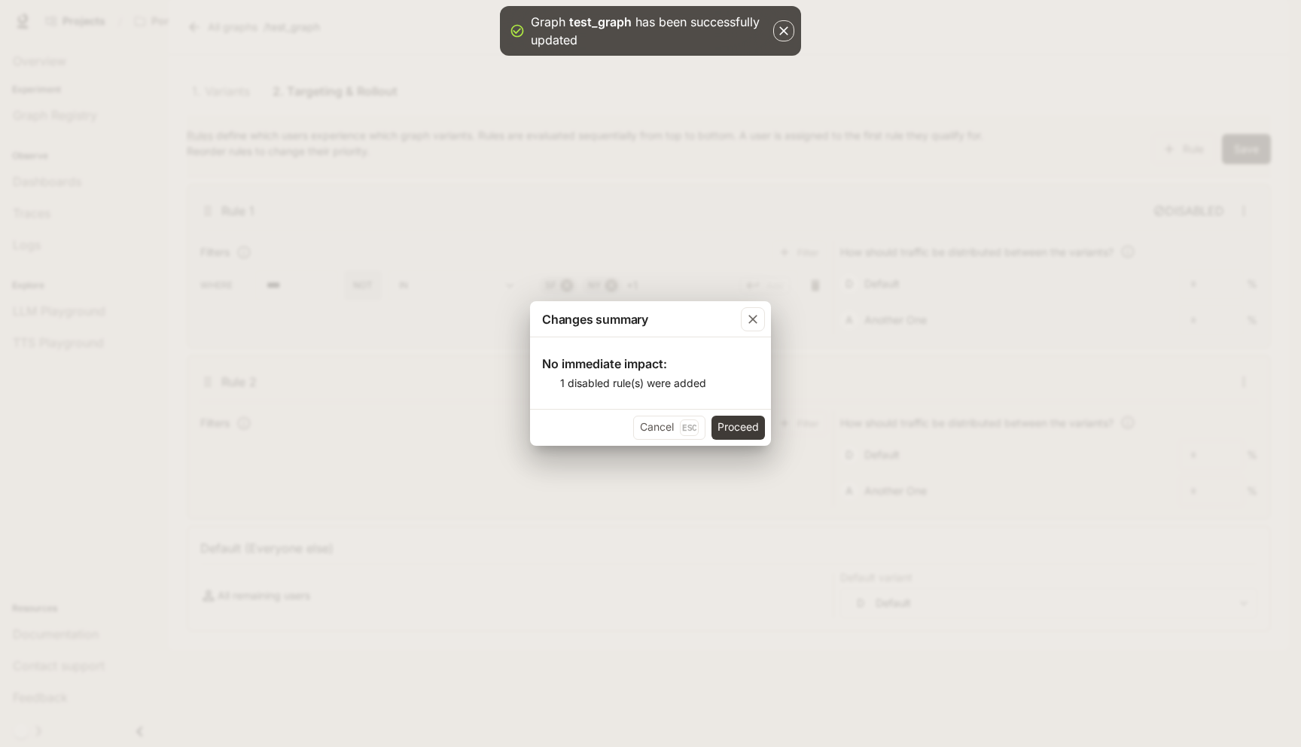
click at [737, 419] on button "Proceed" at bounding box center [737, 427] width 53 height 24
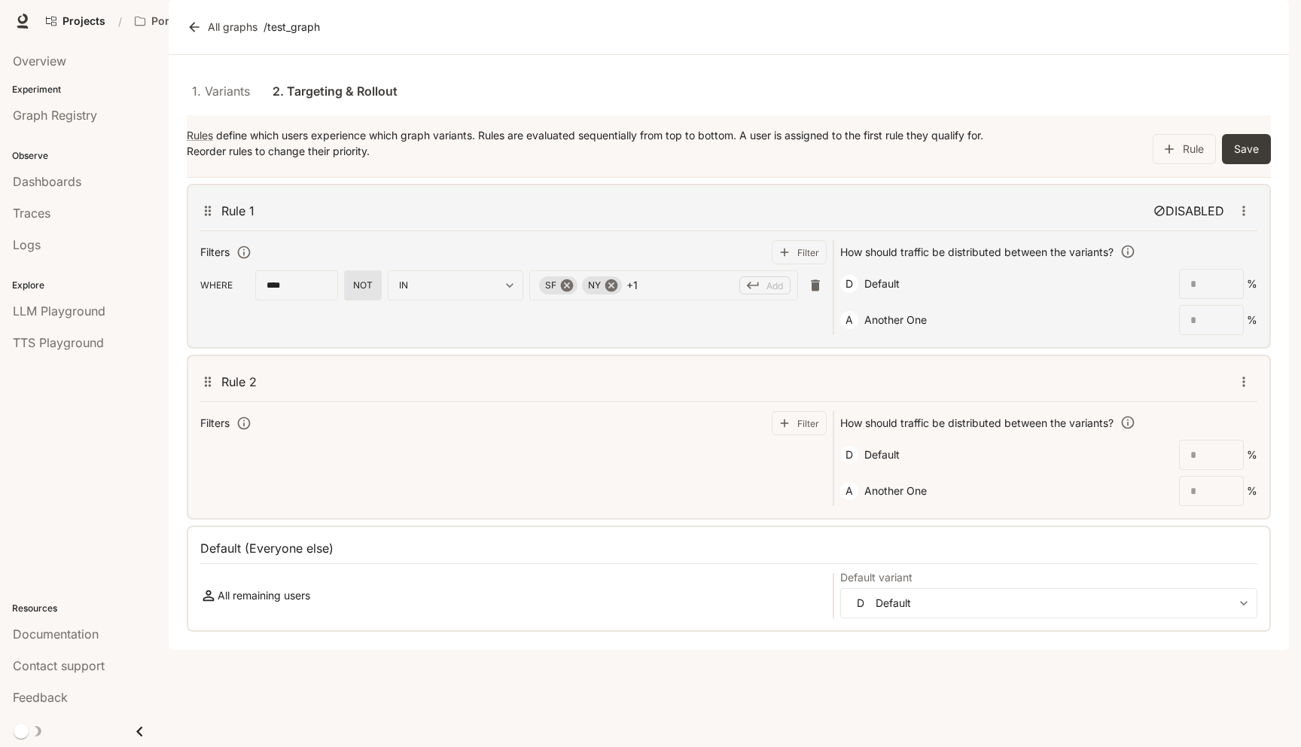
click at [1237, 389] on icon "button" at bounding box center [1243, 381] width 15 height 15
click at [1246, 492] on span "Disable" at bounding box center [1260, 487] width 40 height 16
click at [1236, 164] on button "Save" at bounding box center [1246, 149] width 49 height 30
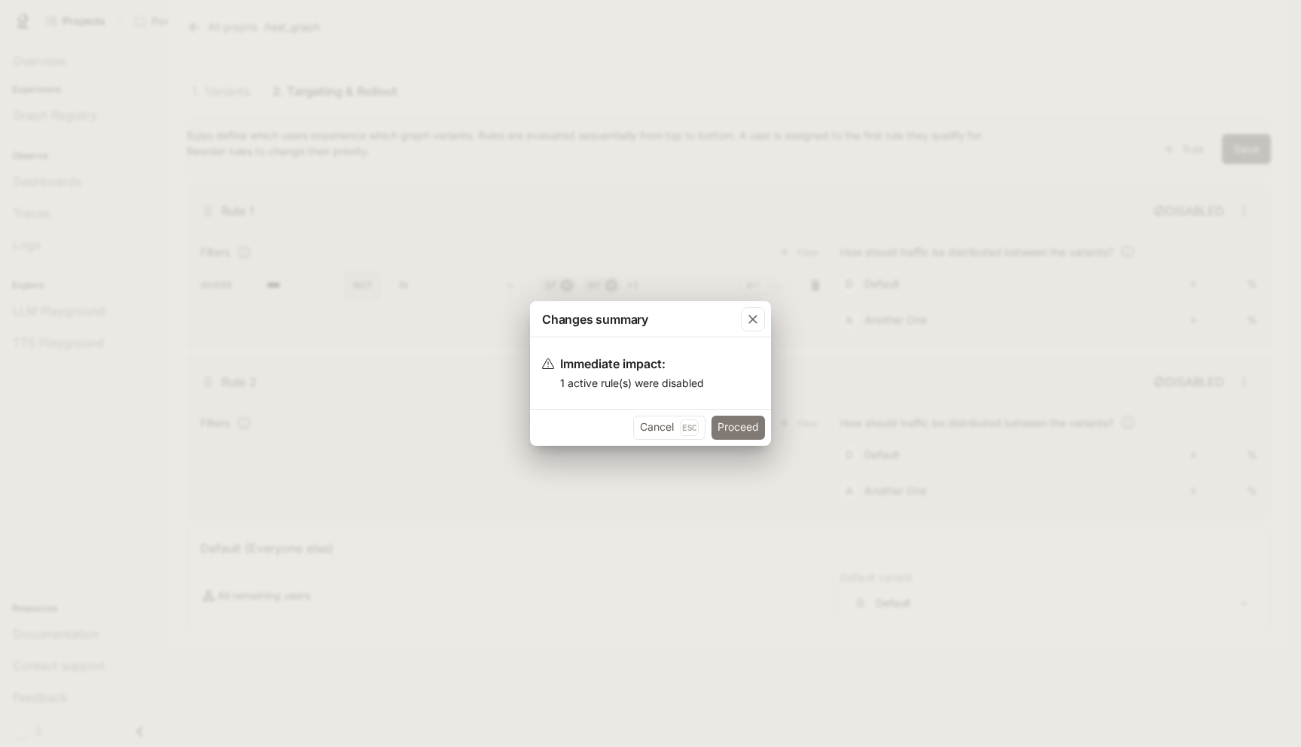
click at [732, 422] on button "Proceed" at bounding box center [737, 427] width 53 height 24
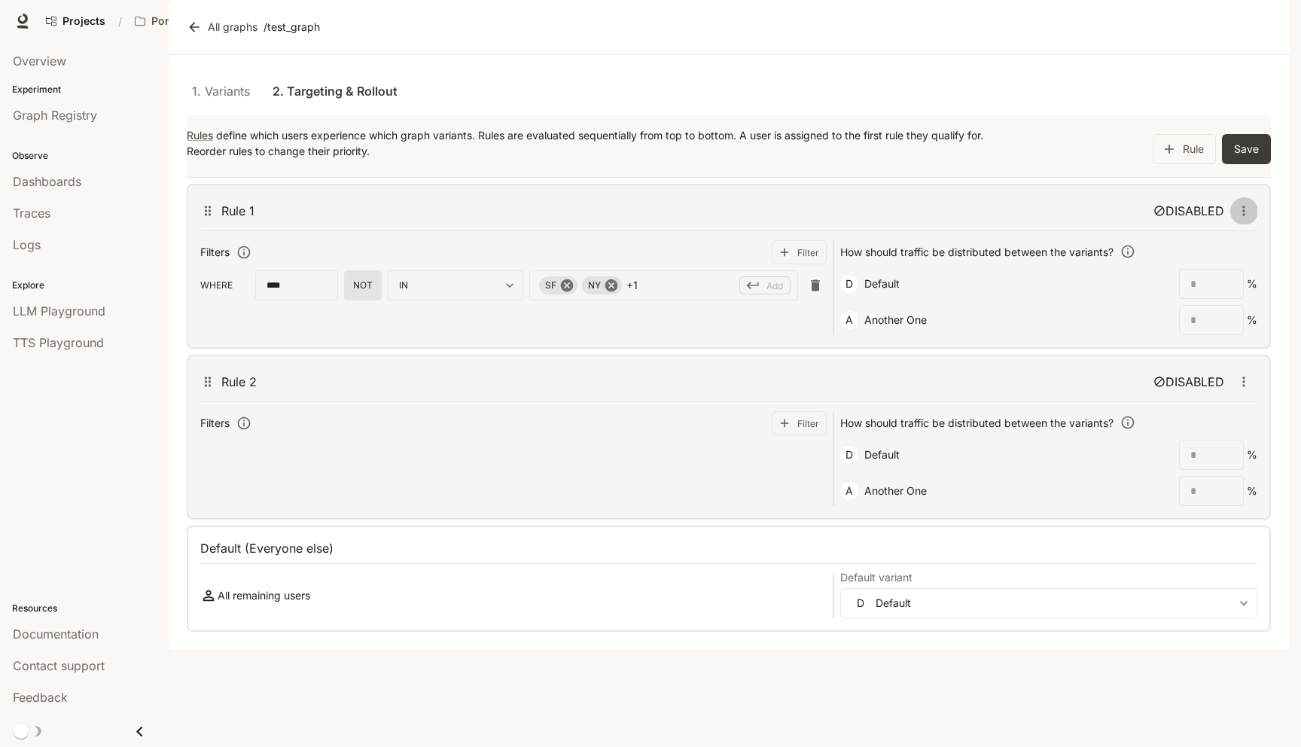
click at [1246, 218] on icon "button" at bounding box center [1243, 210] width 15 height 15
click at [1240, 318] on span "Enable" at bounding box center [1260, 317] width 40 height 16
click at [1247, 164] on button "Save" at bounding box center [1246, 149] width 49 height 30
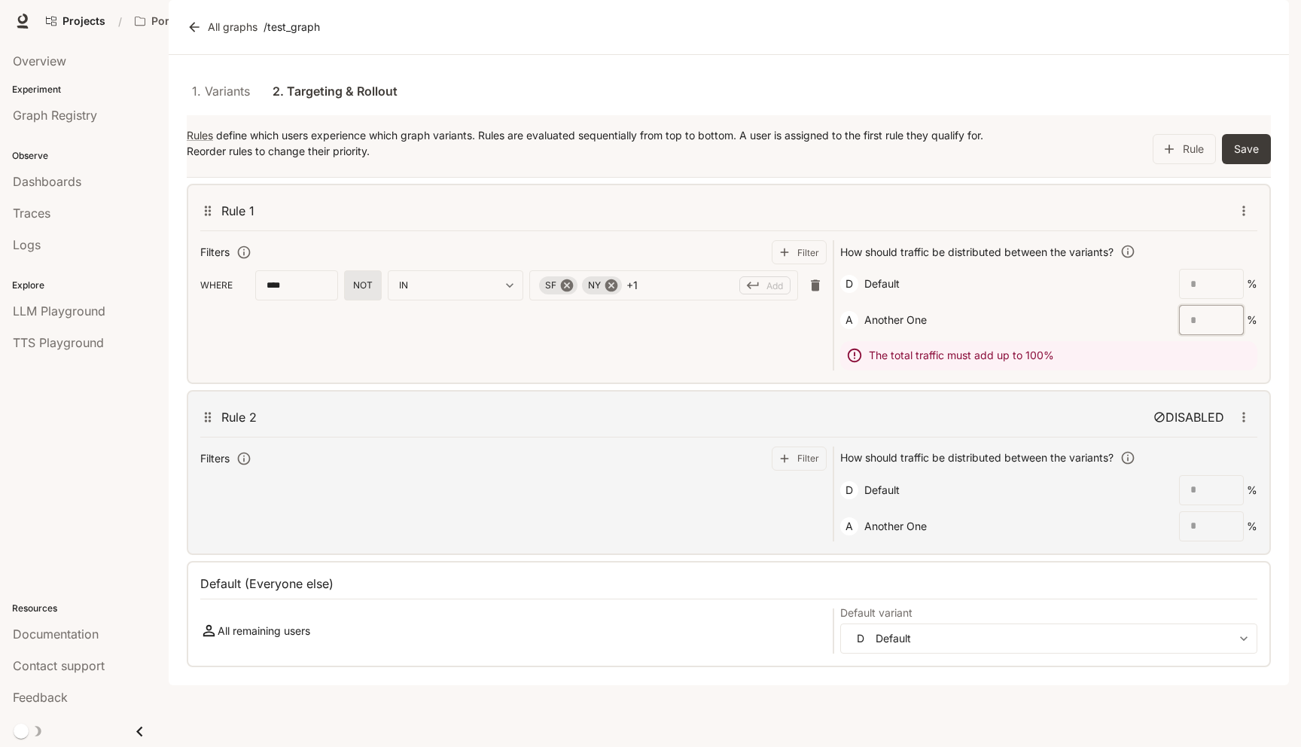
click at [1206, 327] on input "*" at bounding box center [1210, 319] width 63 height 15
type input "**"
click at [1232, 291] on input "*" at bounding box center [1210, 283] width 63 height 15
type input "**"
click at [1249, 164] on button "Save" at bounding box center [1246, 149] width 49 height 30
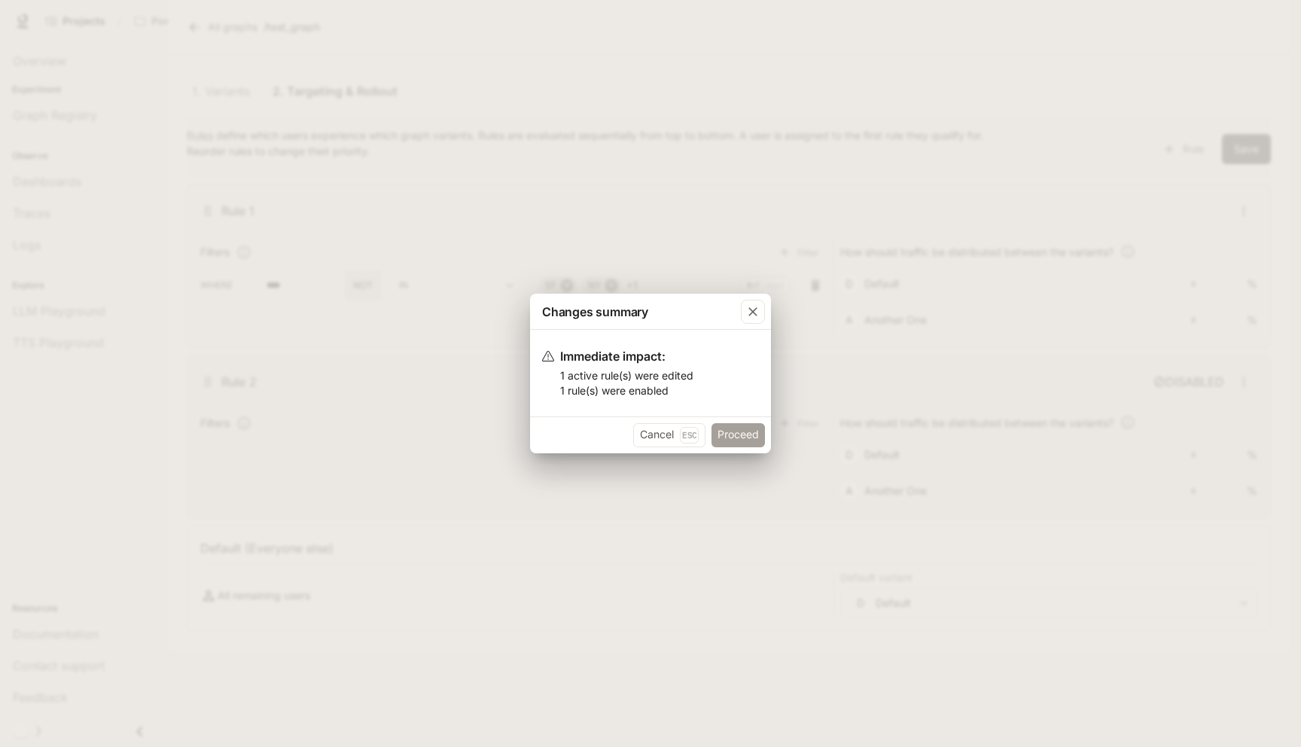
click at [723, 434] on button "Proceed" at bounding box center [737, 435] width 53 height 24
